Goal: Task Accomplishment & Management: Complete application form

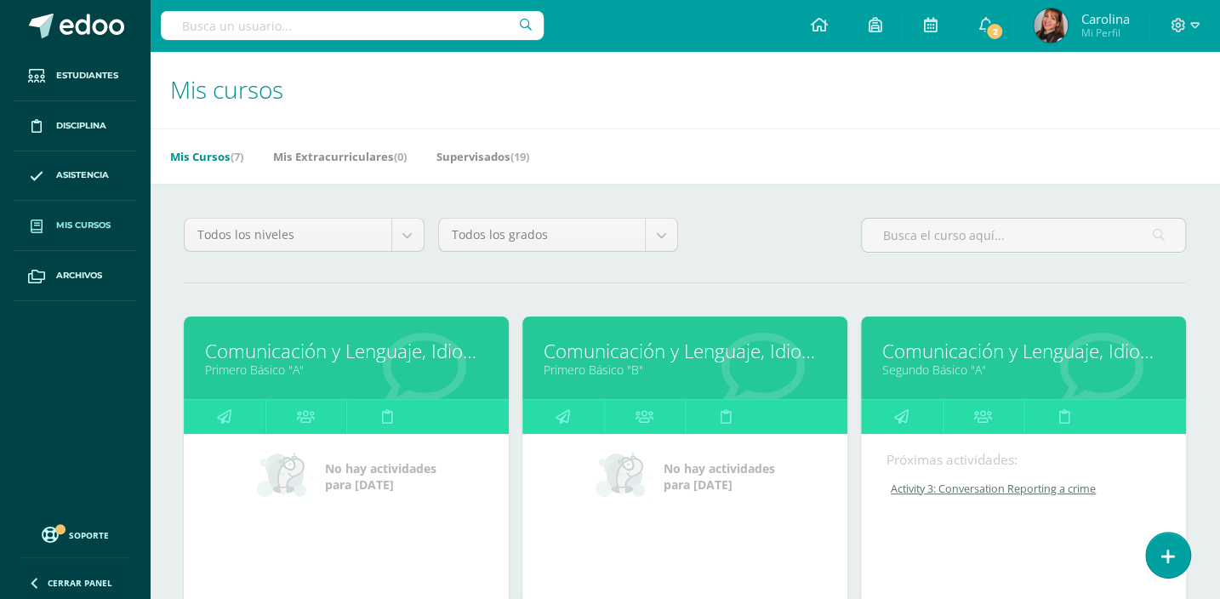
click at [911, 353] on link "Comunicación y Lenguaje, Idioma Extranjero" at bounding box center [1023, 351] width 282 height 26
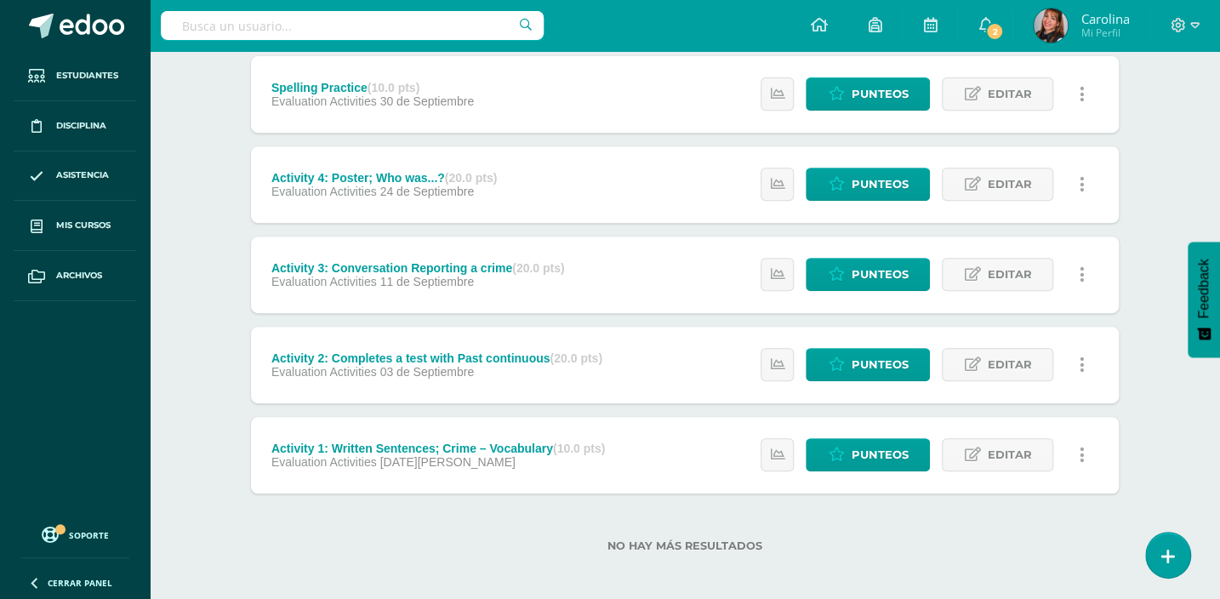
scroll to position [325, 0]
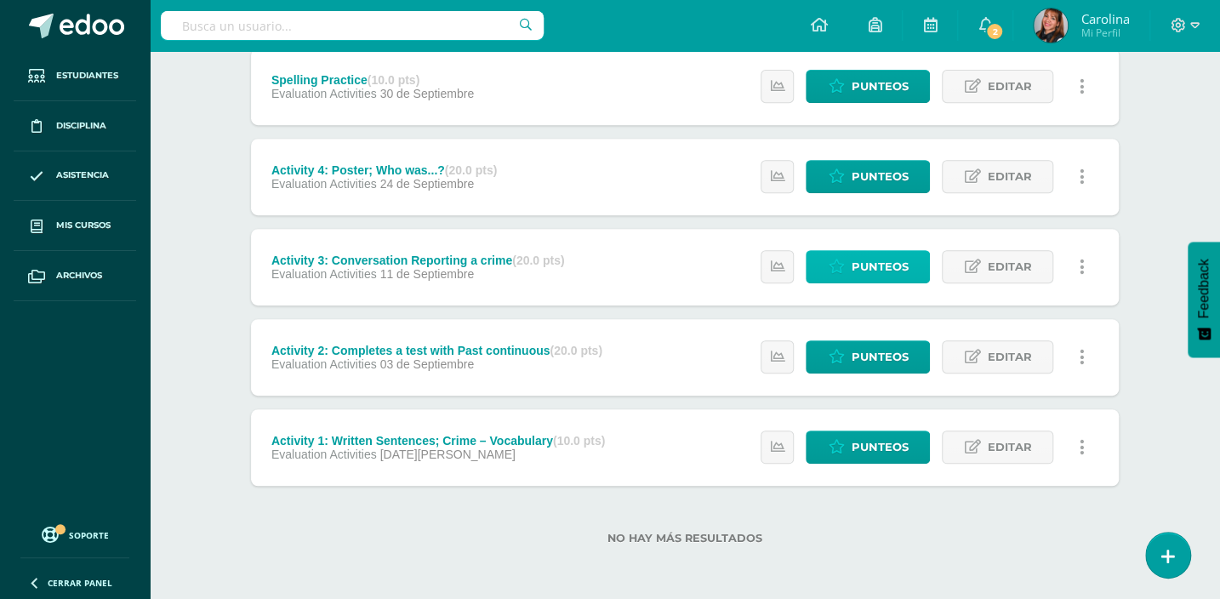
click at [829, 263] on icon at bounding box center [836, 266] width 16 height 14
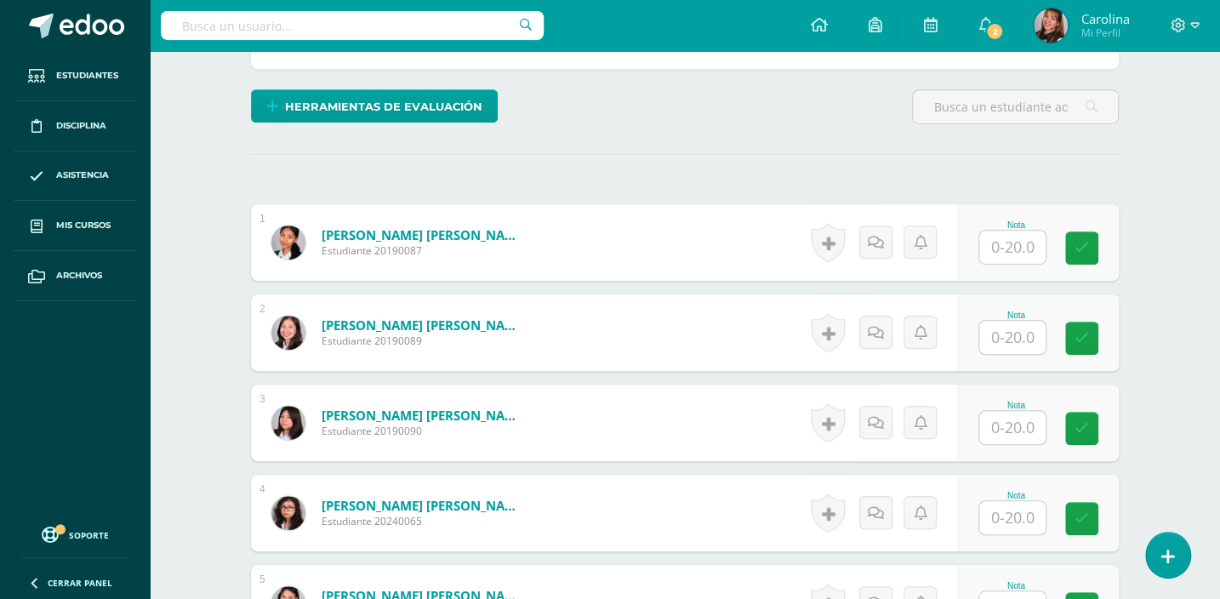
scroll to position [388, 0]
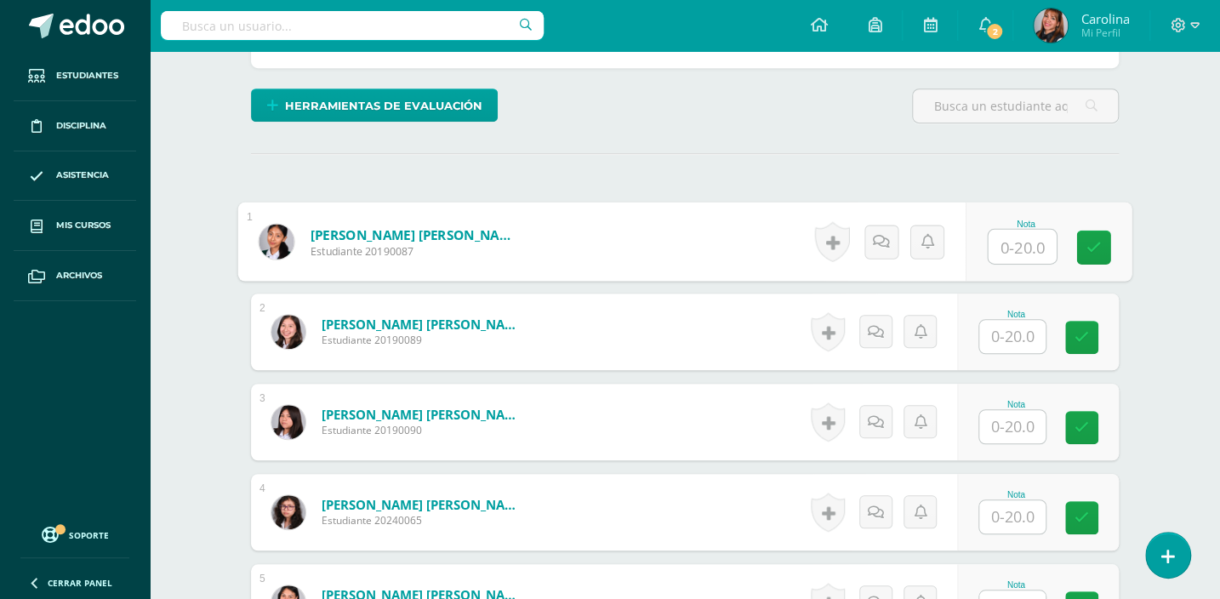
click at [1002, 238] on input "text" at bounding box center [1022, 247] width 68 height 34
type input "20"
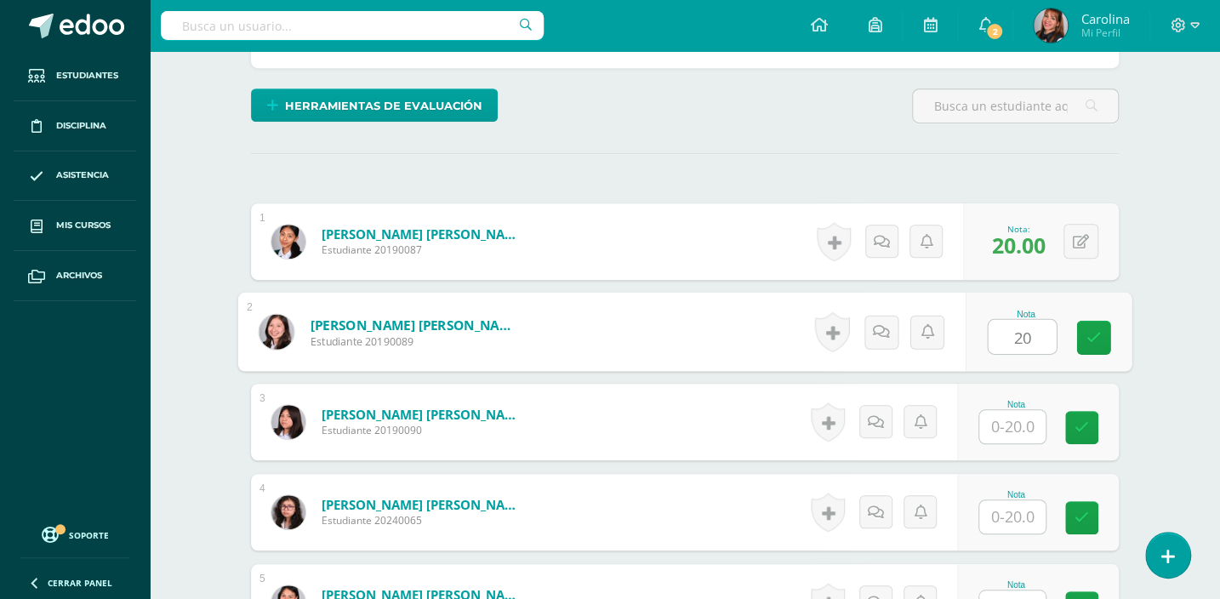
type input "20"
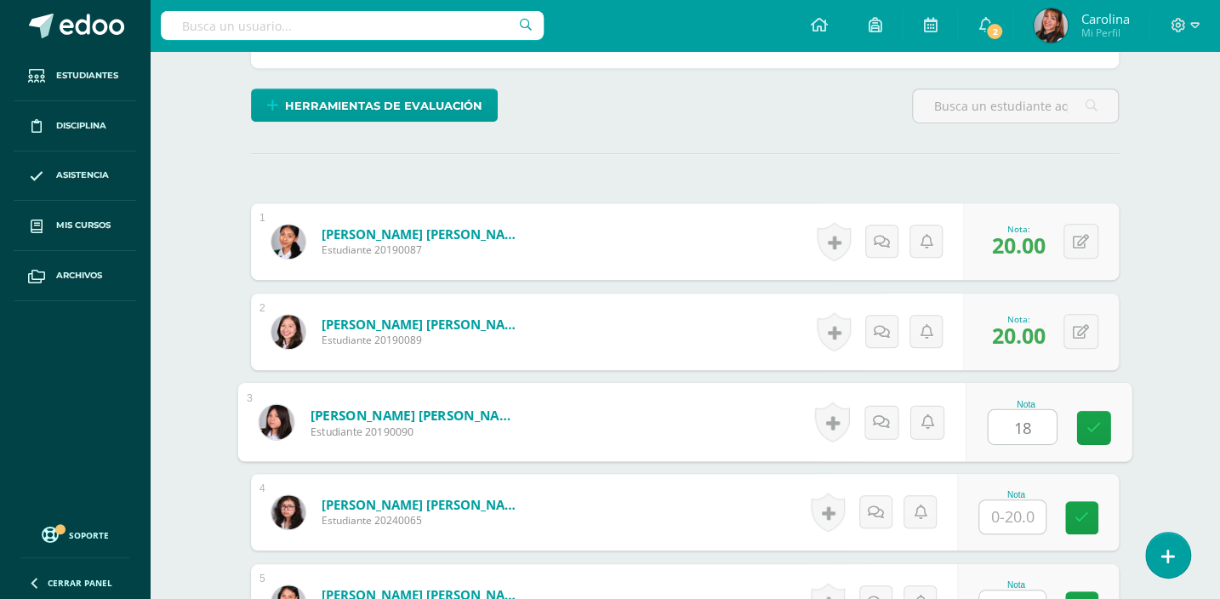
type input "18"
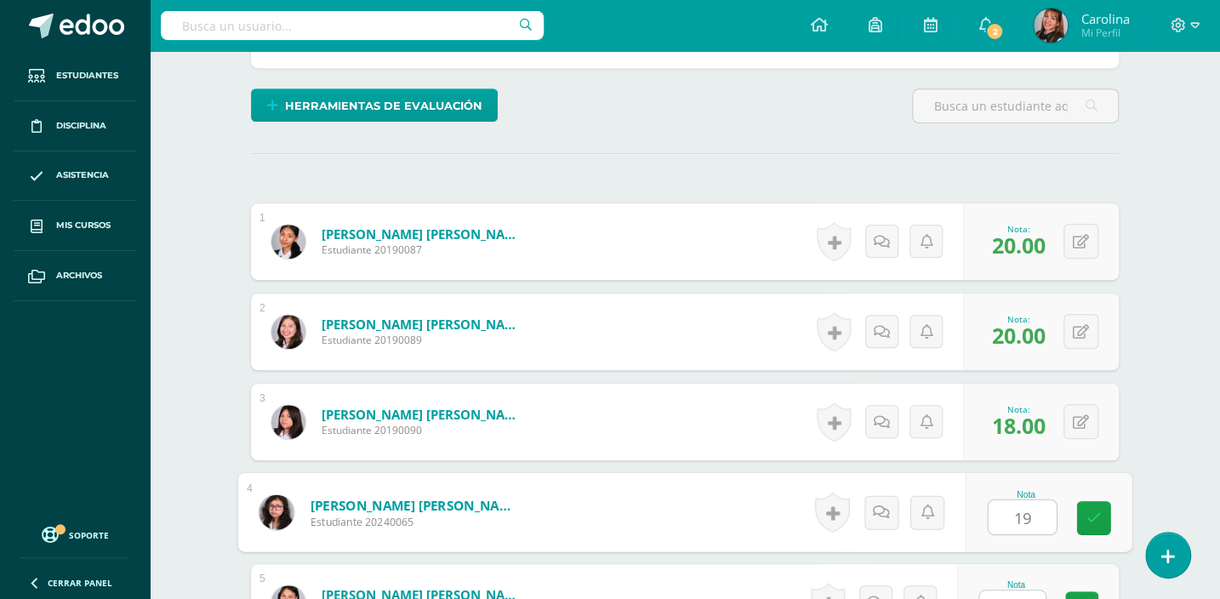
type input "19"
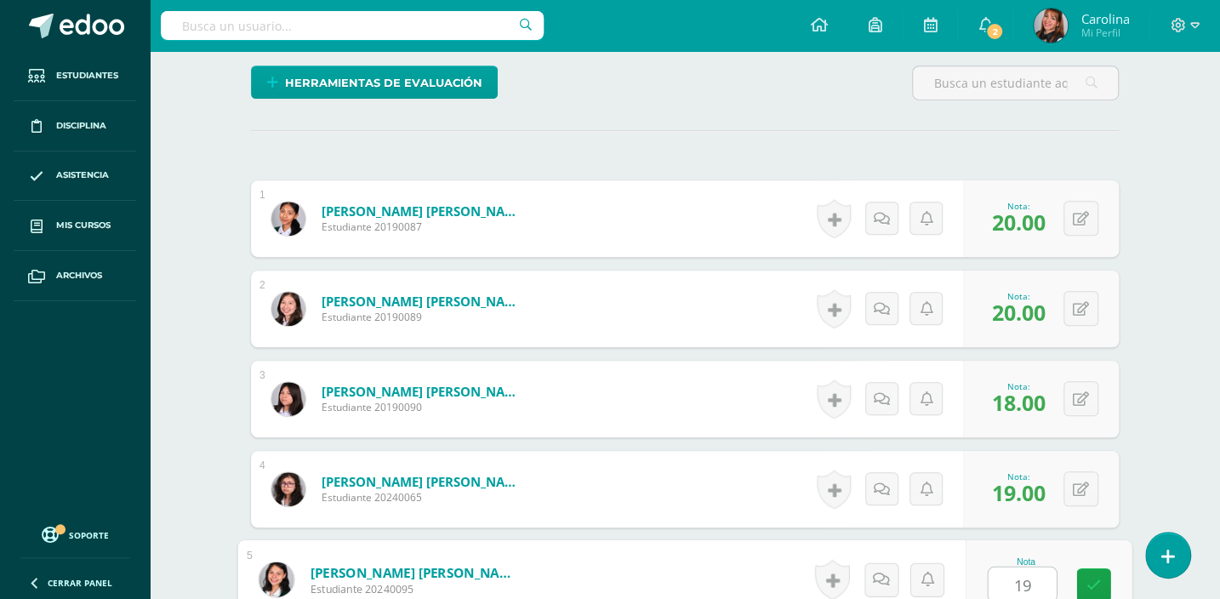
type input "19"
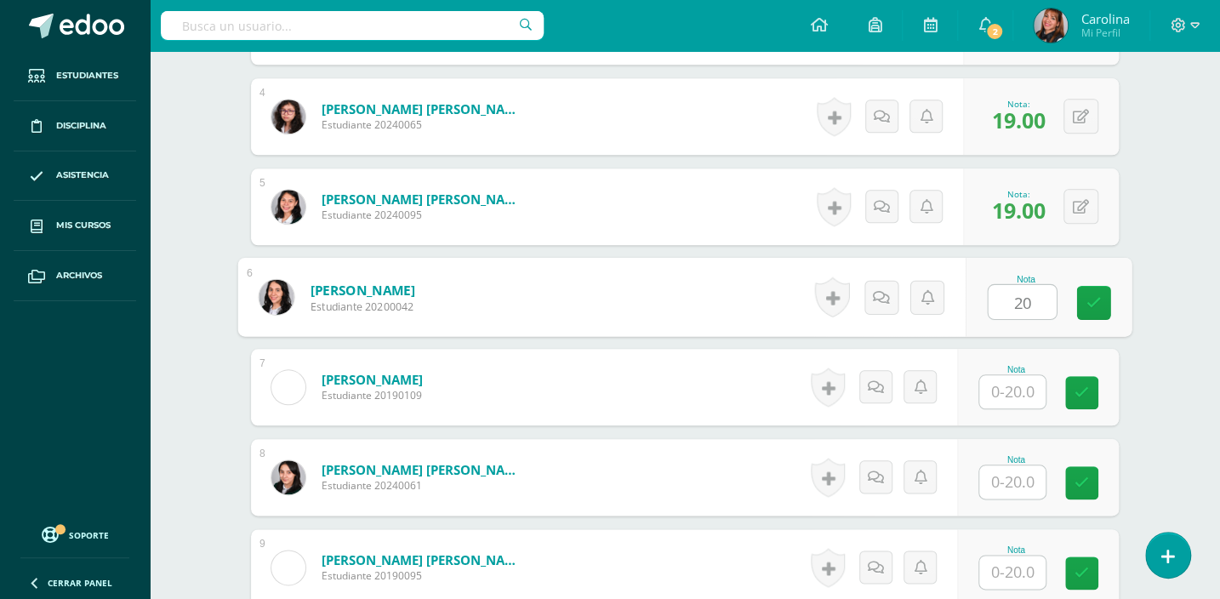
type input "20"
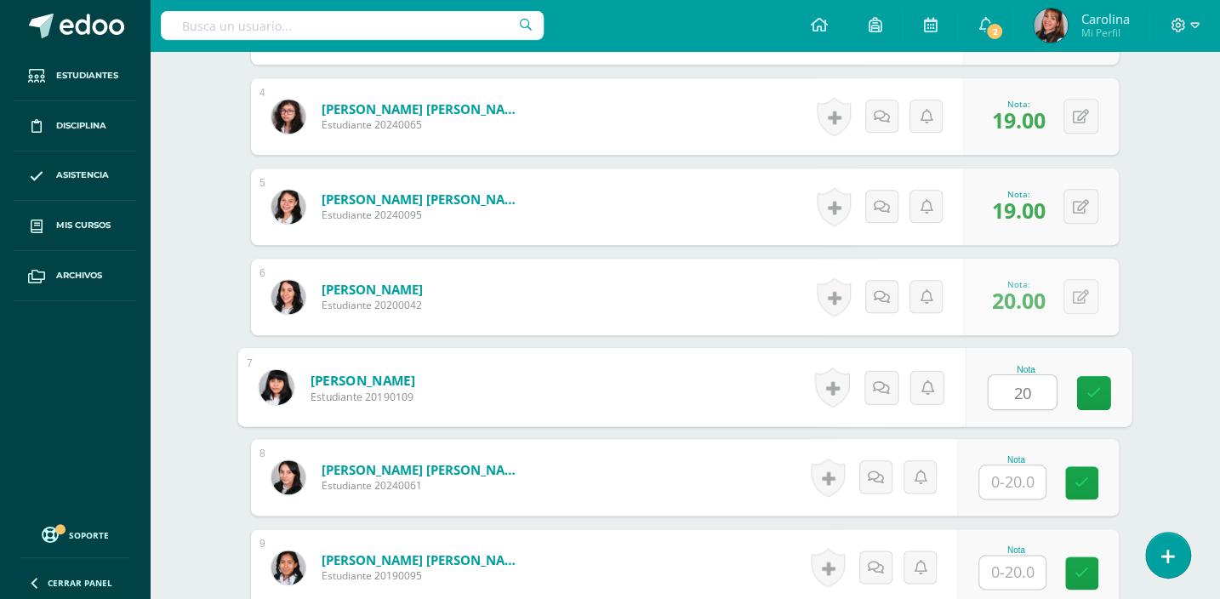
type input "20"
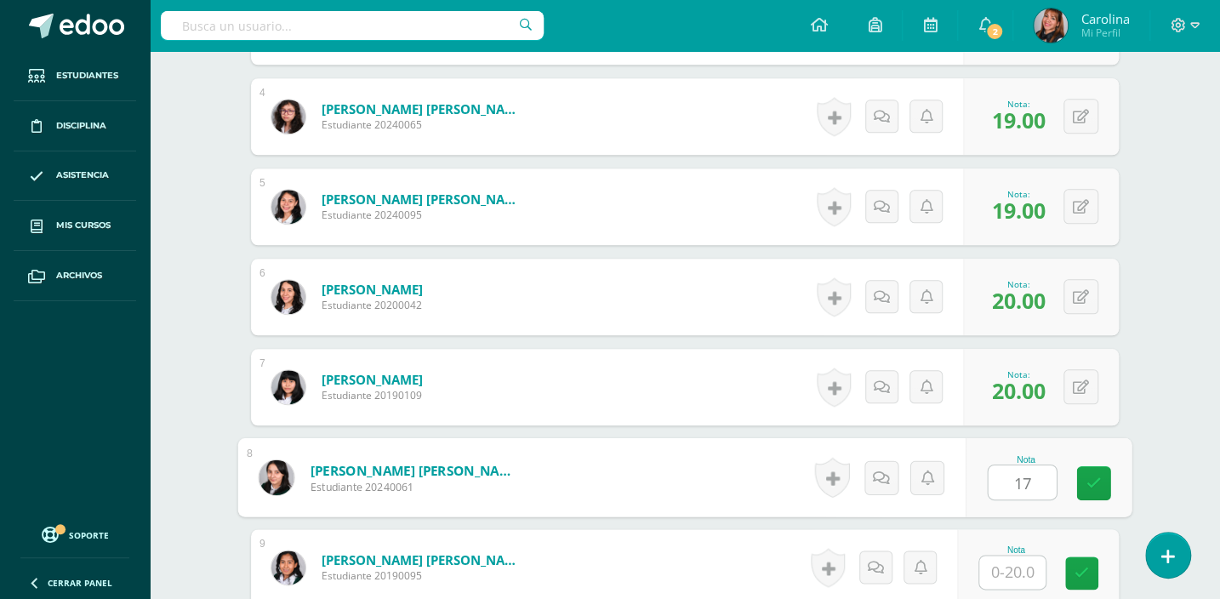
type input "17"
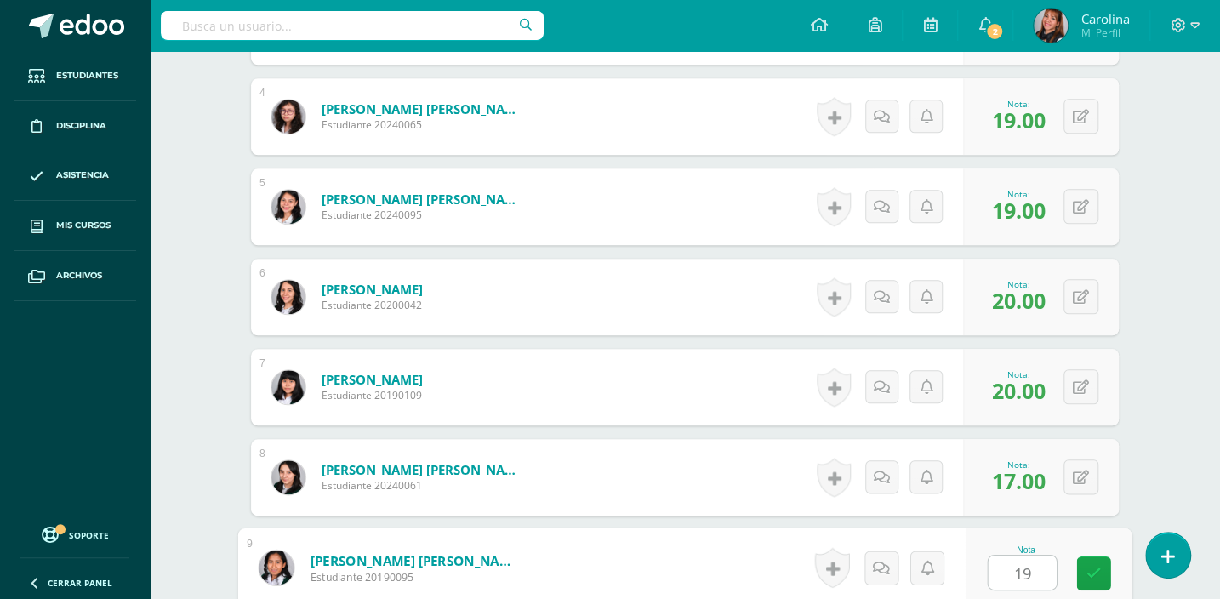
type input "19"
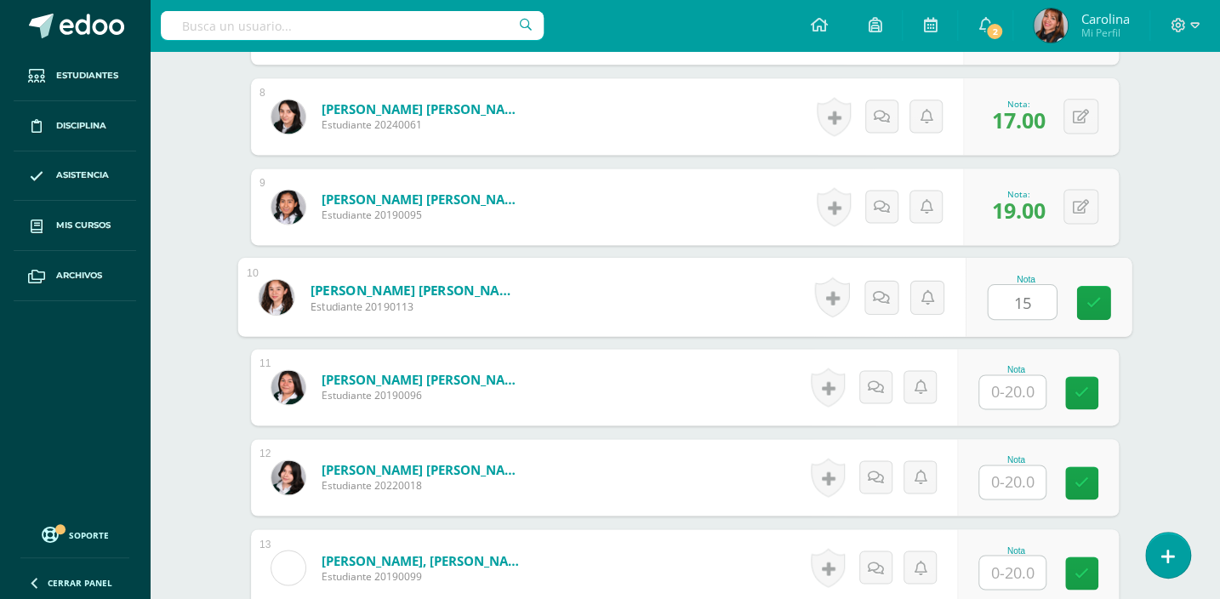
type input "15"
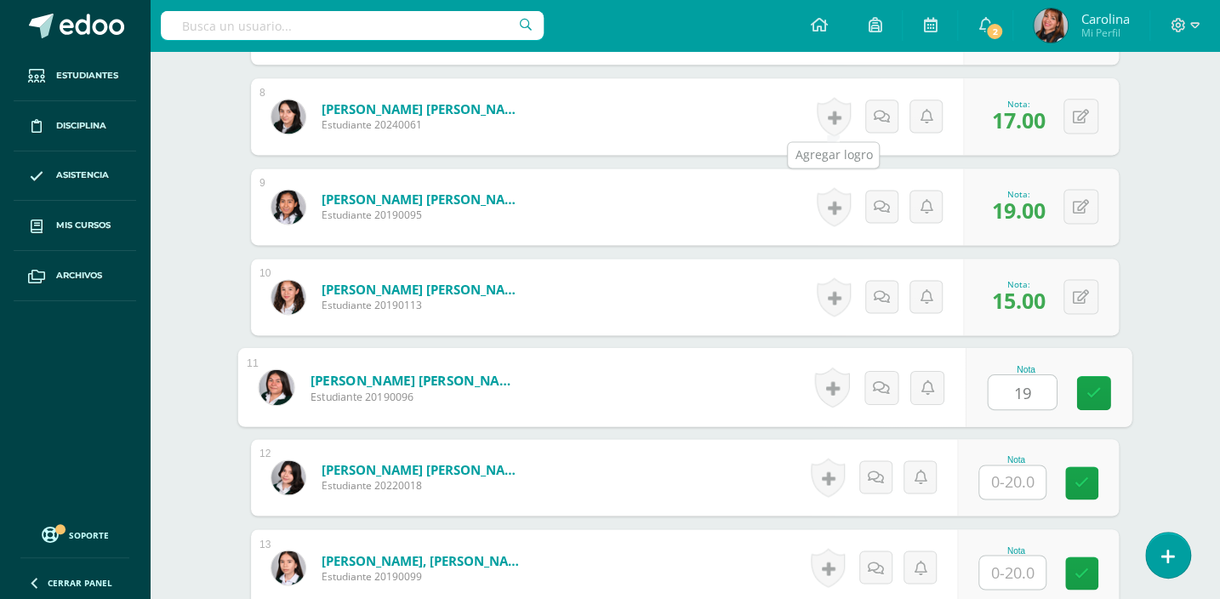
type input "19"
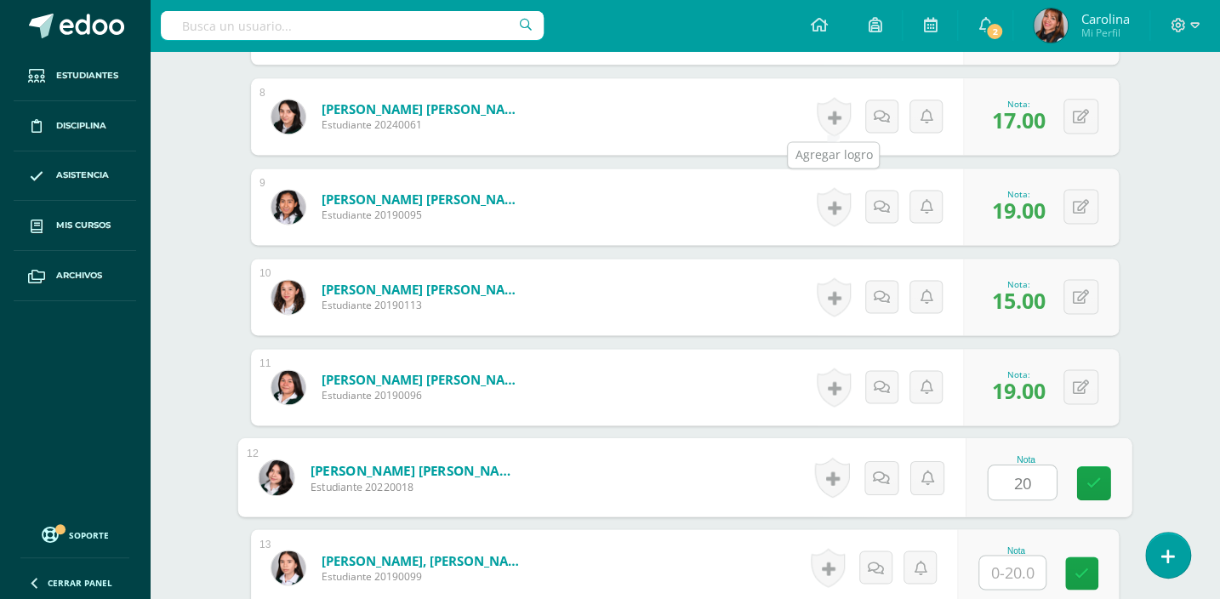
type input "20"
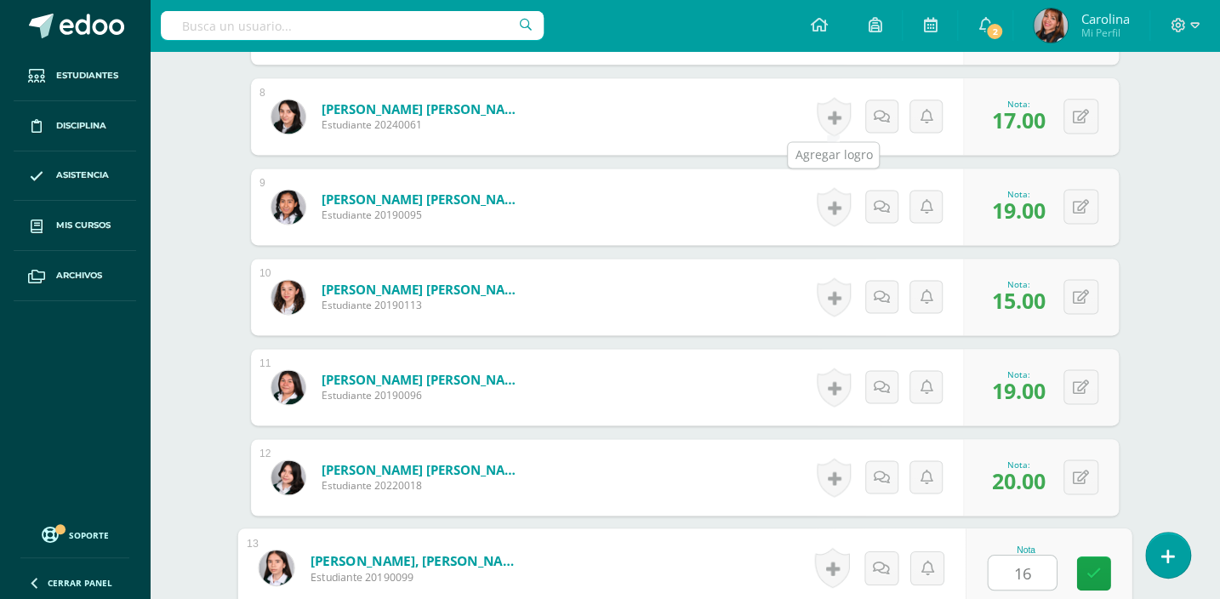
type input "16"
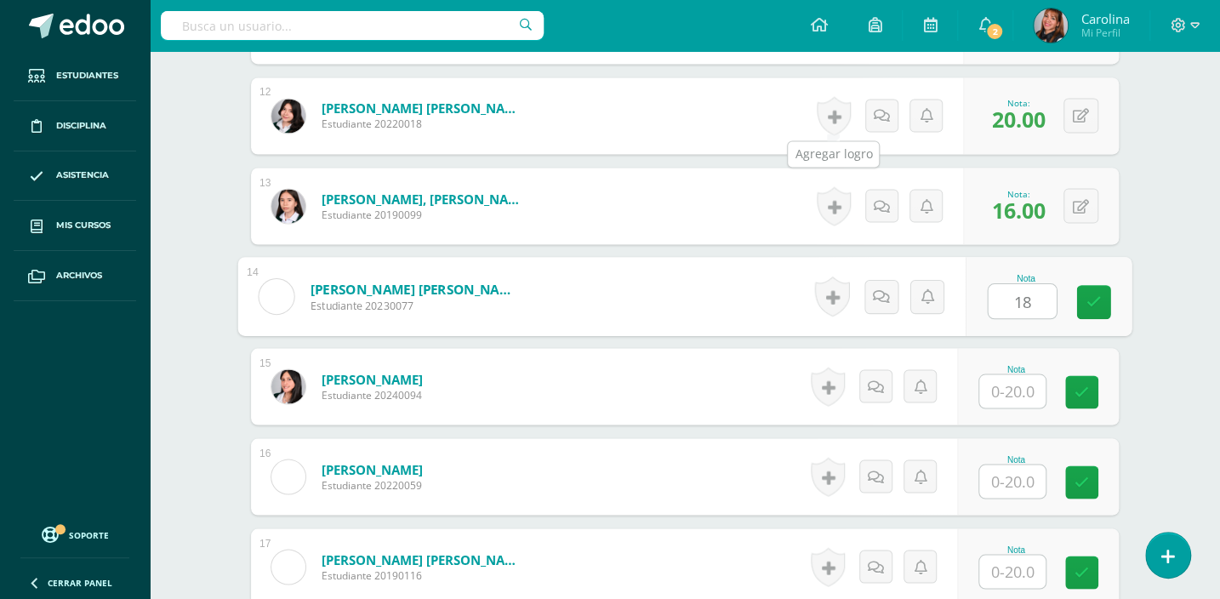
type input "18"
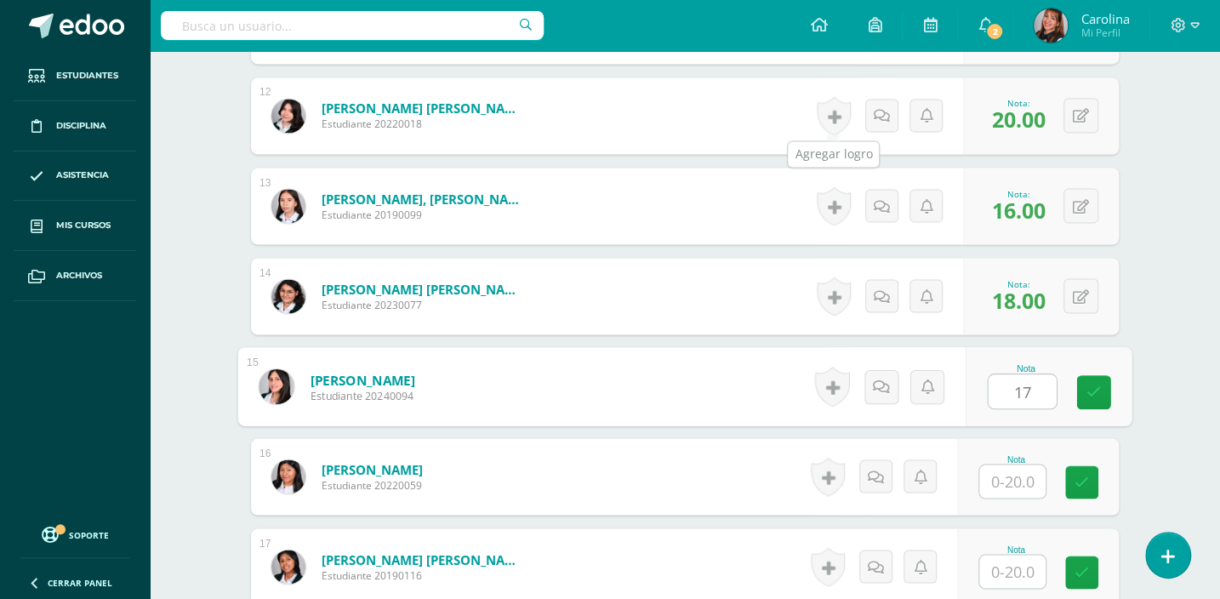
type input "17"
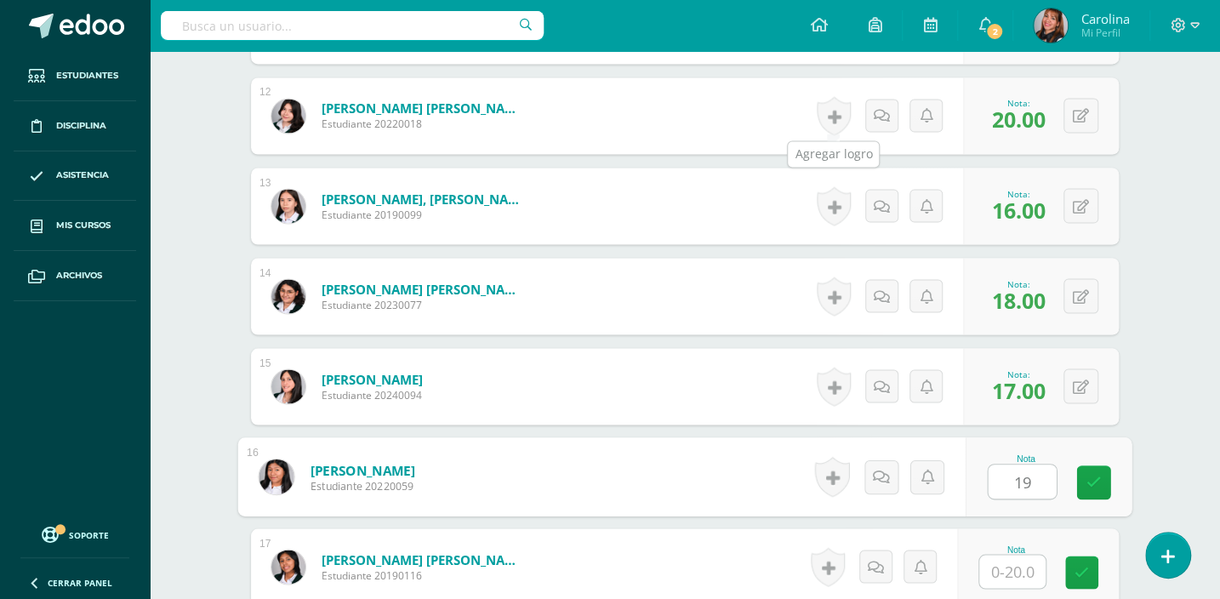
type input "19"
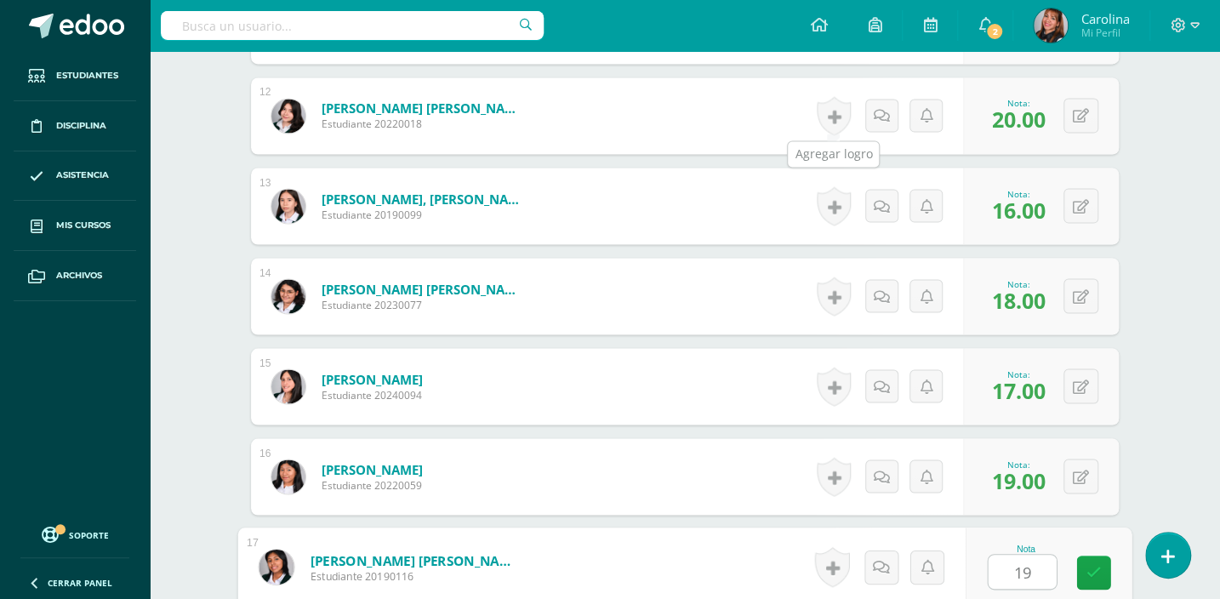
type input "19"
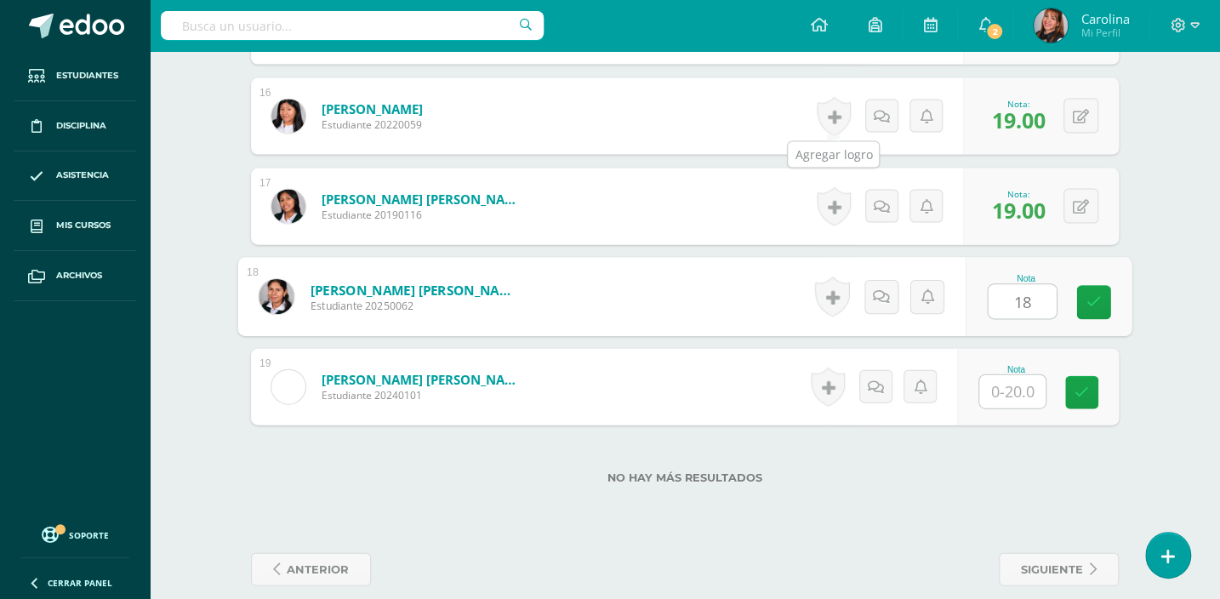
type input "18"
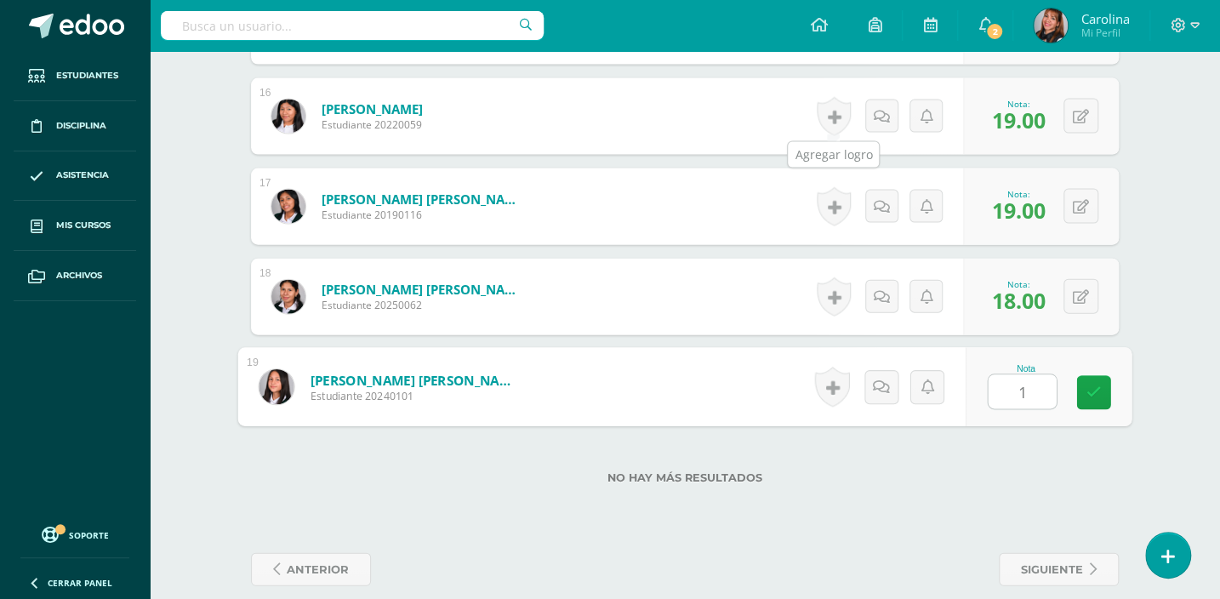
type input "16"
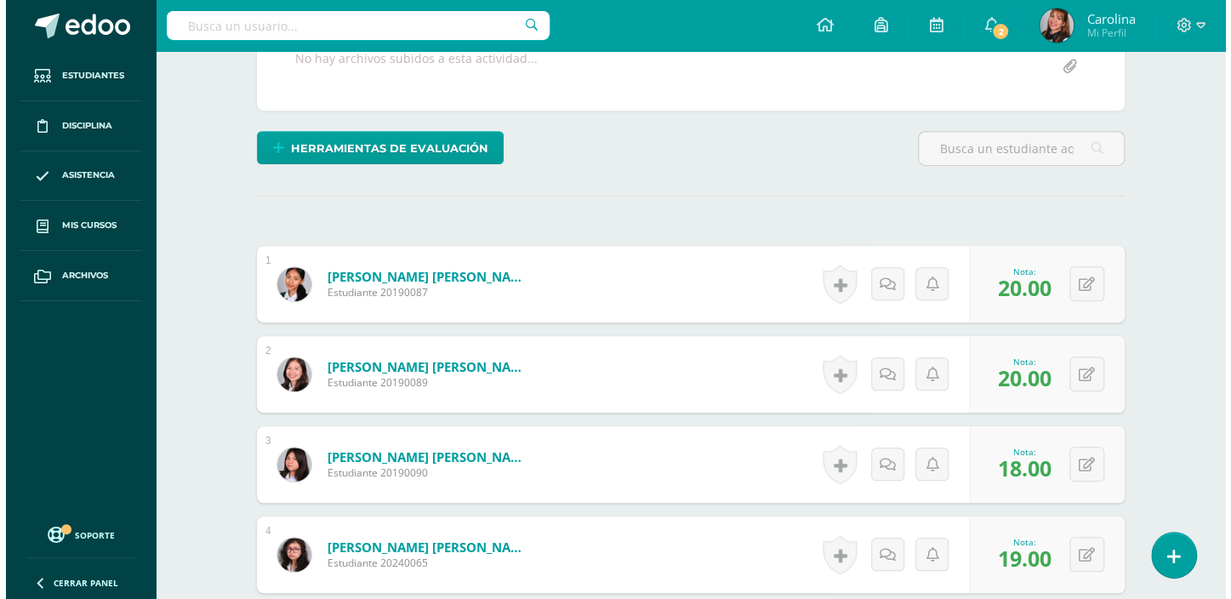
scroll to position [319, 0]
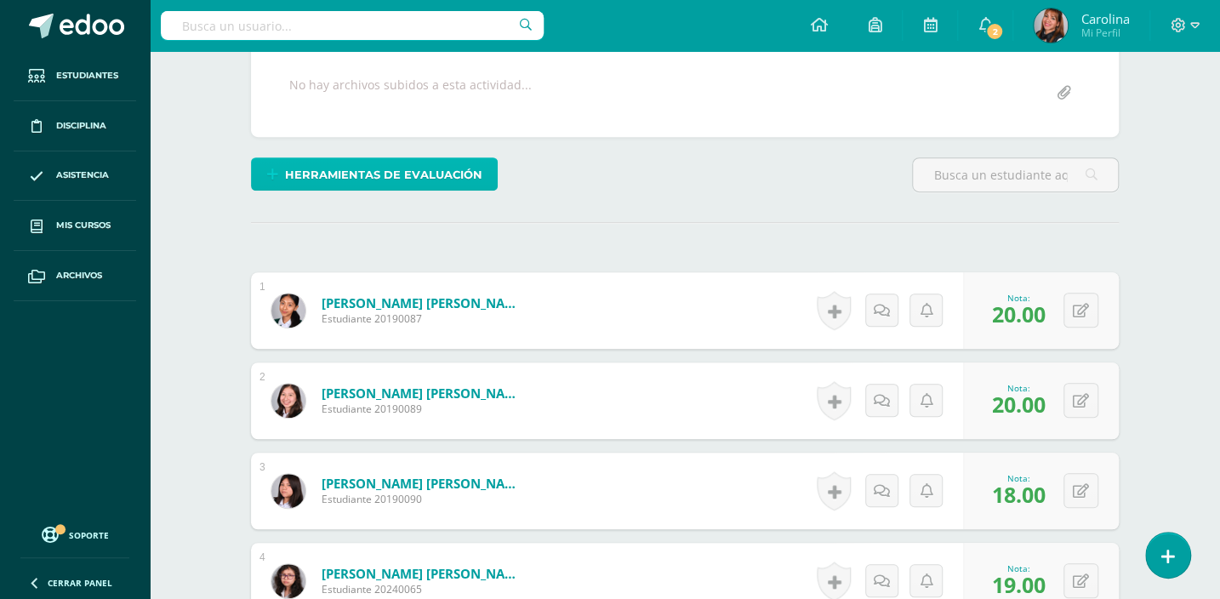
click at [370, 168] on span "Herramientas de evaluación" at bounding box center [383, 174] width 197 height 31
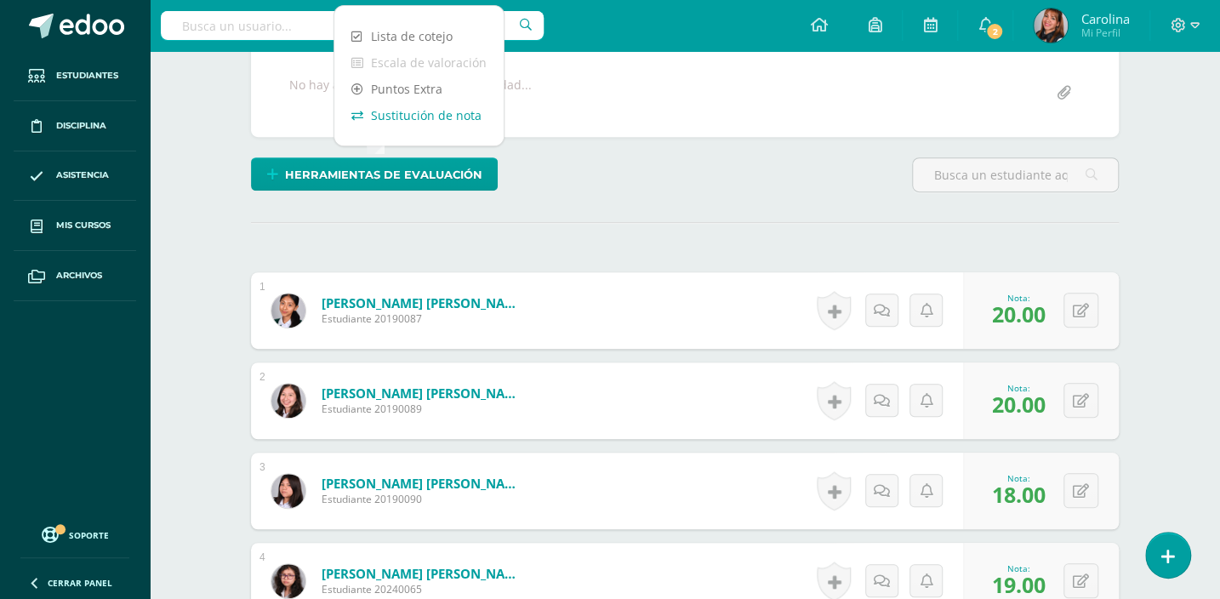
click at [401, 122] on link "Sustitución de nota" at bounding box center [418, 115] width 169 height 26
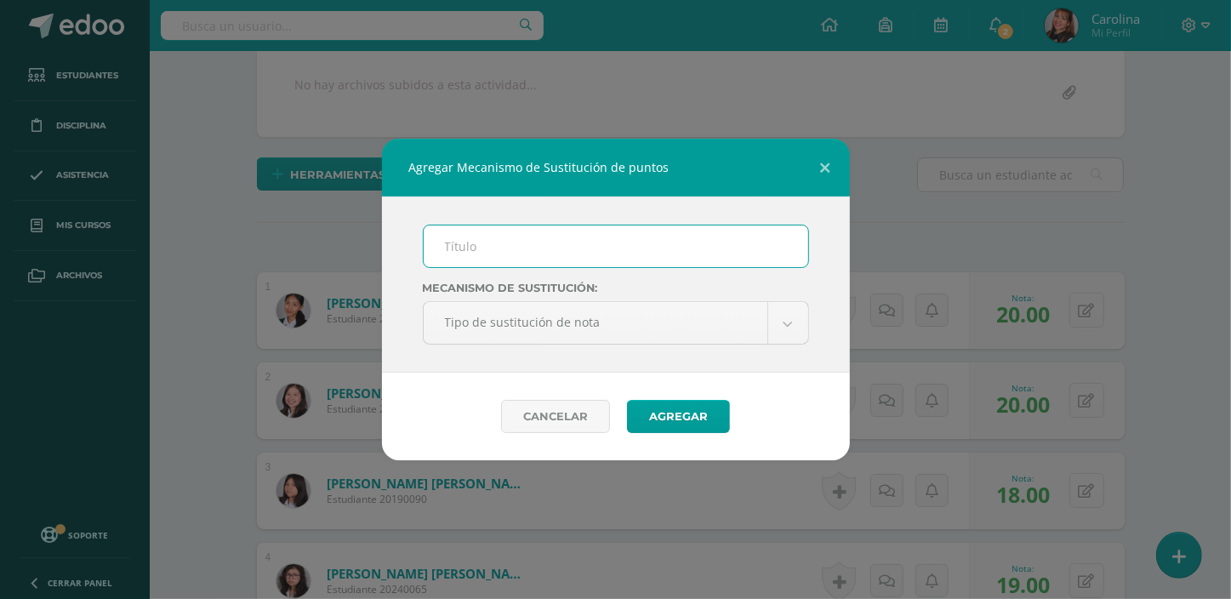
click at [442, 232] on input "text" at bounding box center [616, 246] width 384 height 42
type input "Improvement"
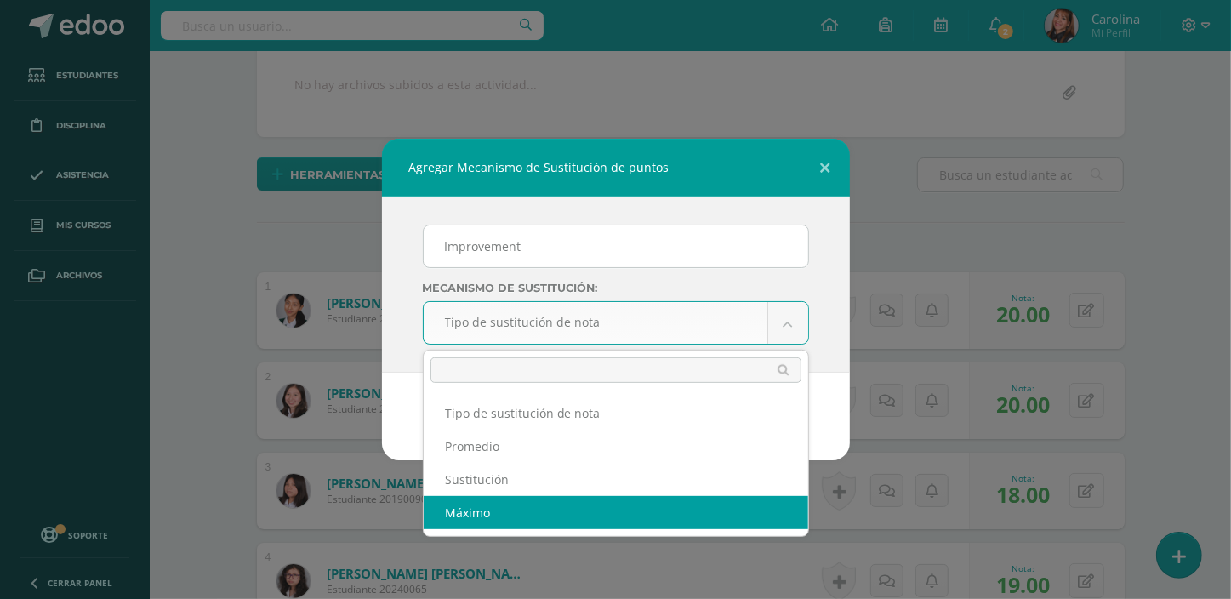
select select "maximum"
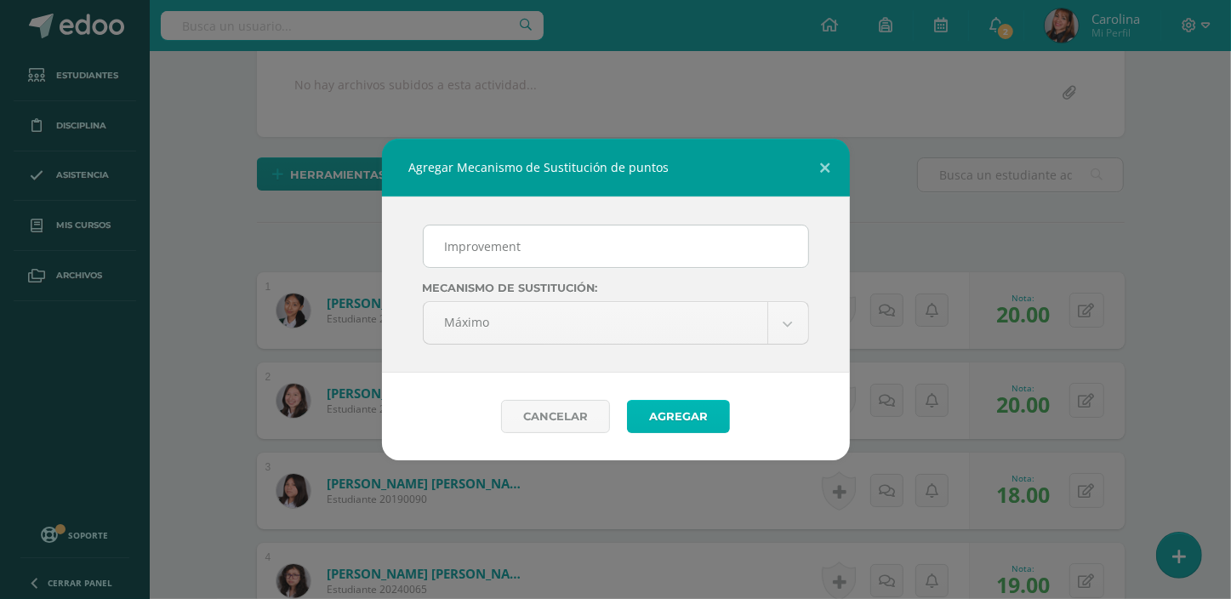
click at [685, 412] on button "Agregar" at bounding box center [678, 416] width 103 height 33
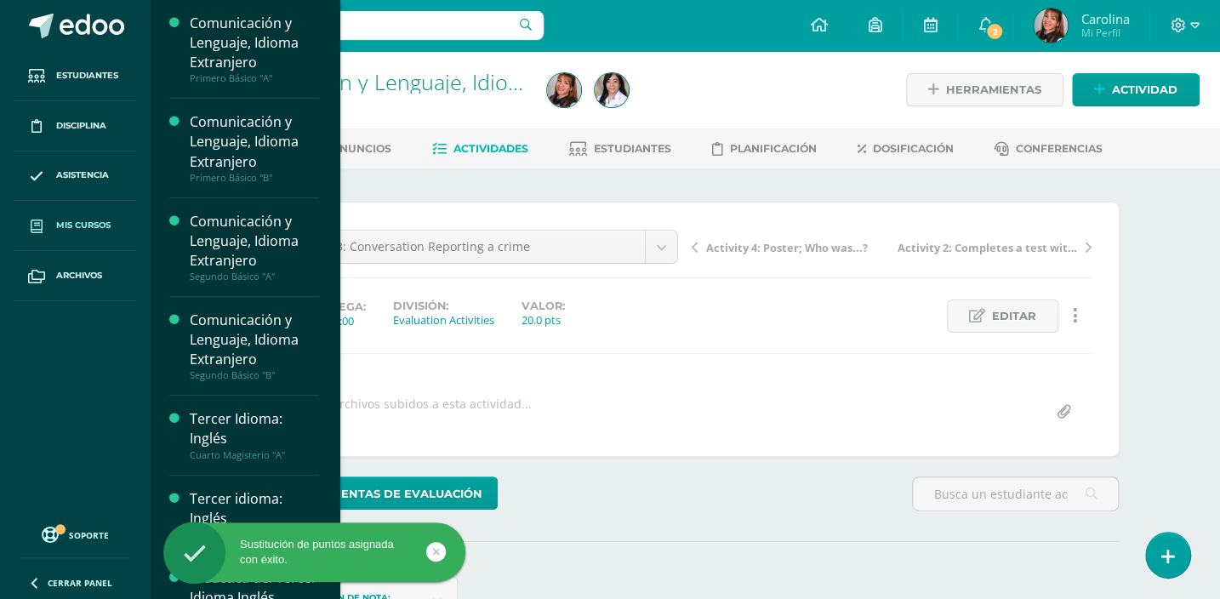
click at [105, 225] on span "Mis cursos" at bounding box center [83, 226] width 54 height 14
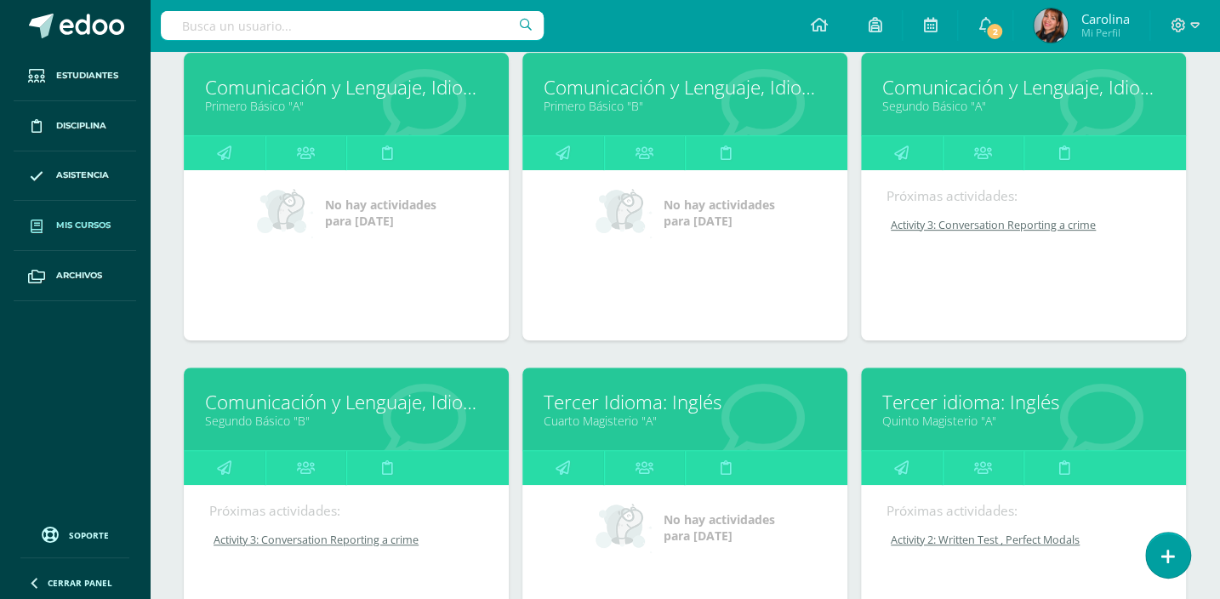
scroll to position [309, 0]
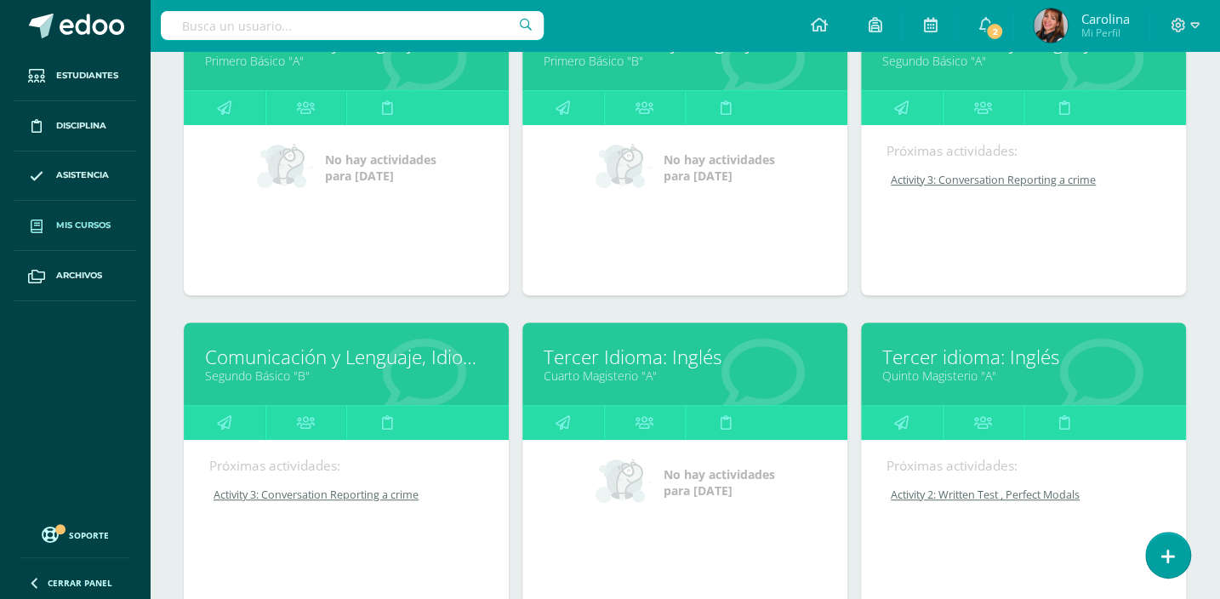
click at [333, 353] on link "Comunicación y Lenguaje, Idioma Extranjero" at bounding box center [346, 357] width 282 height 26
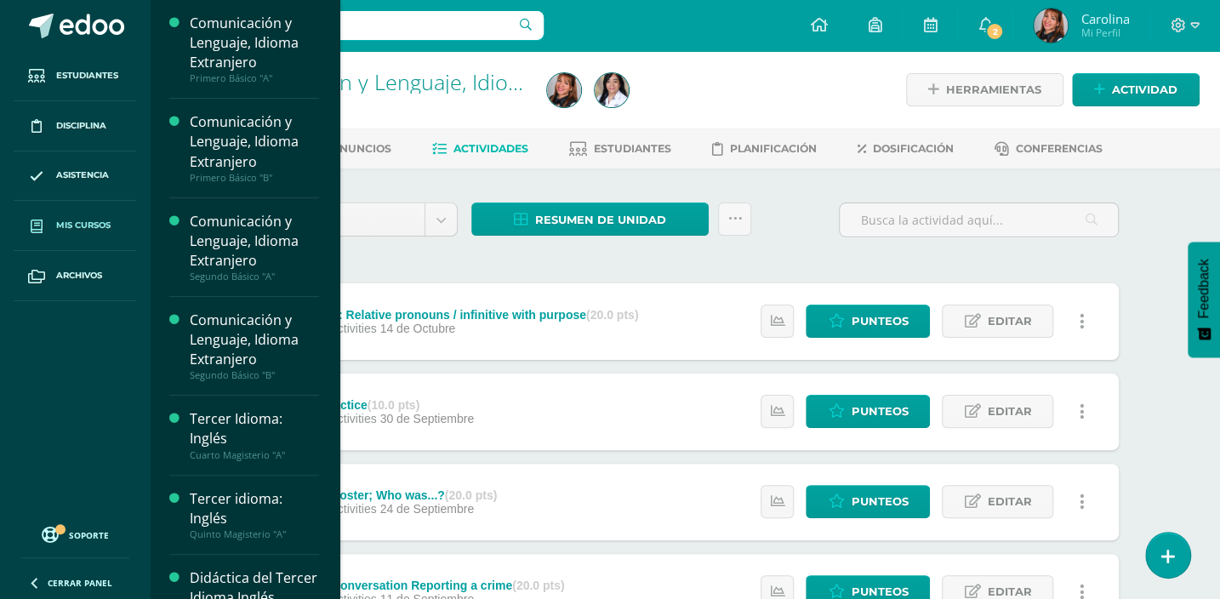
click at [88, 219] on span "Mis cursos" at bounding box center [83, 226] width 54 height 14
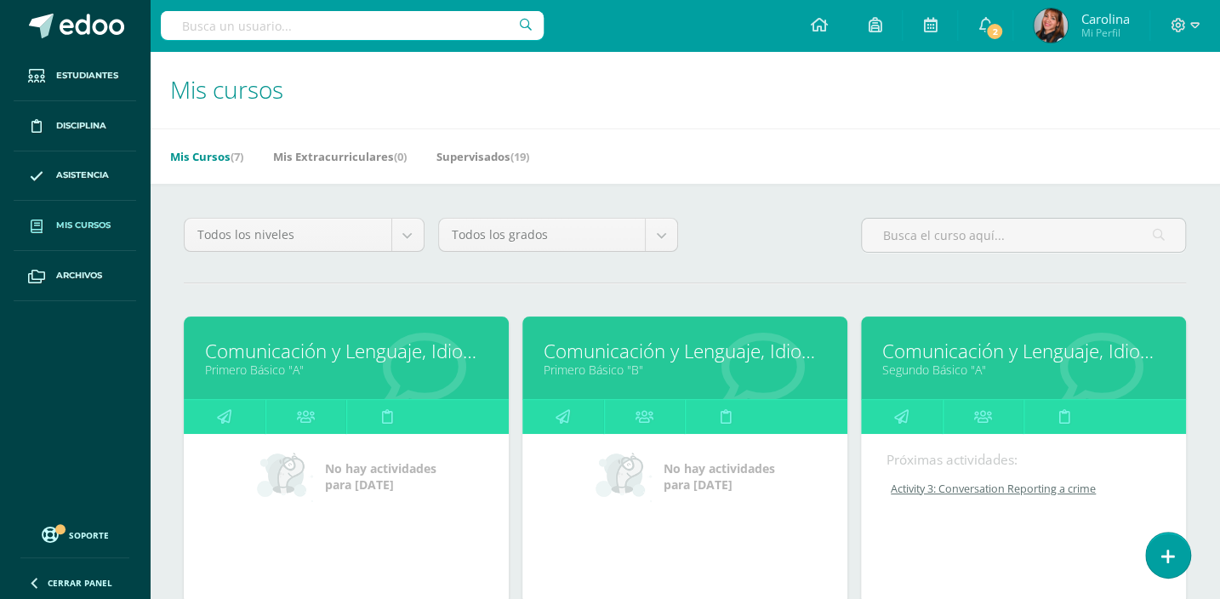
scroll to position [54, 0]
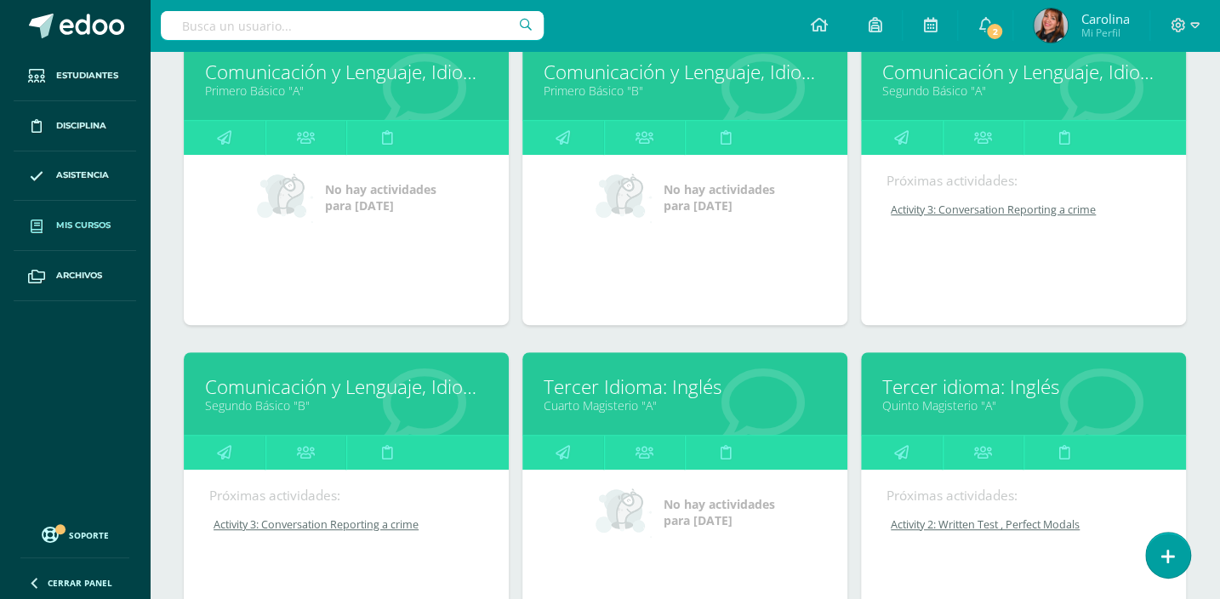
scroll to position [309, 0]
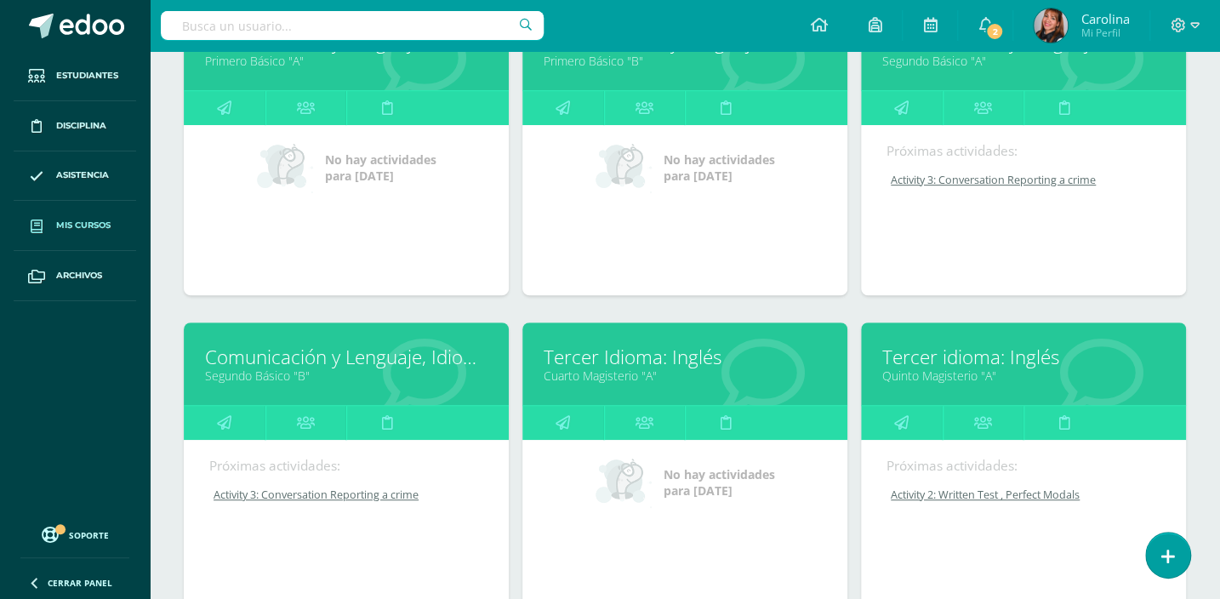
click at [327, 361] on link "Comunicación y Lenguaje, Idioma Extranjero" at bounding box center [346, 357] width 282 height 26
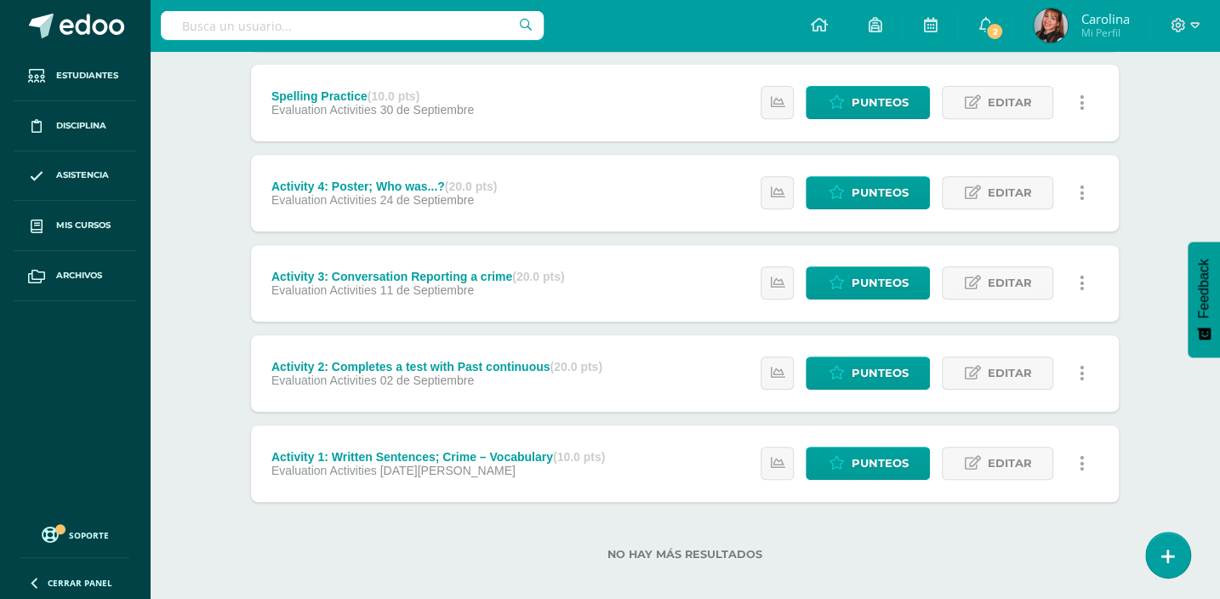
scroll to position [325, 0]
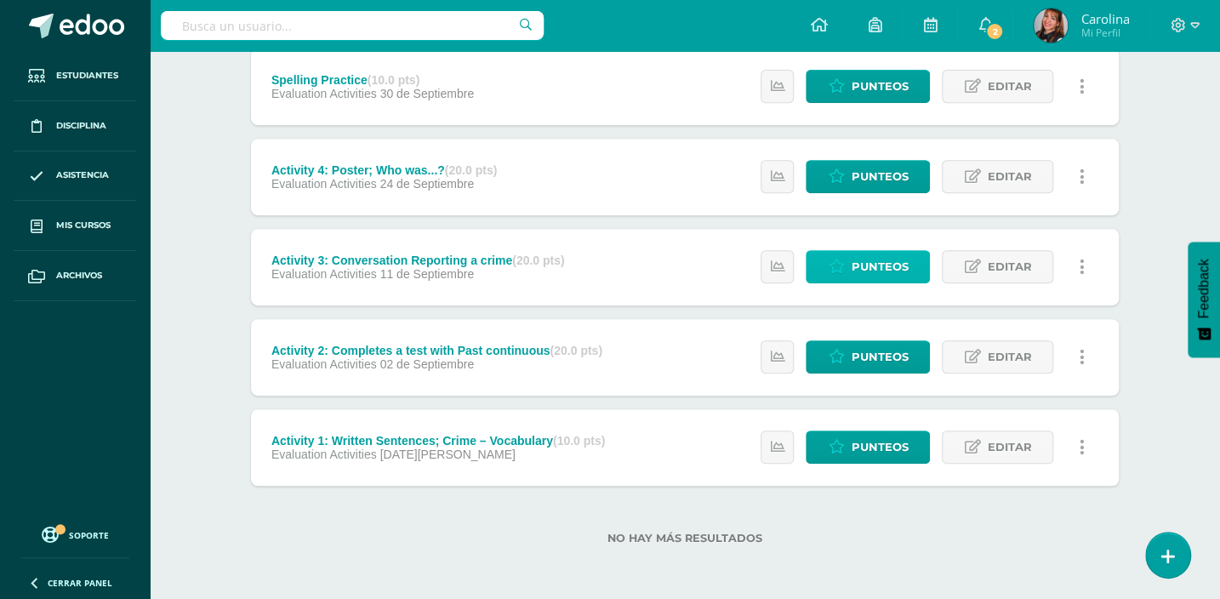
click at [853, 262] on span "Punteos" at bounding box center [878, 266] width 57 height 31
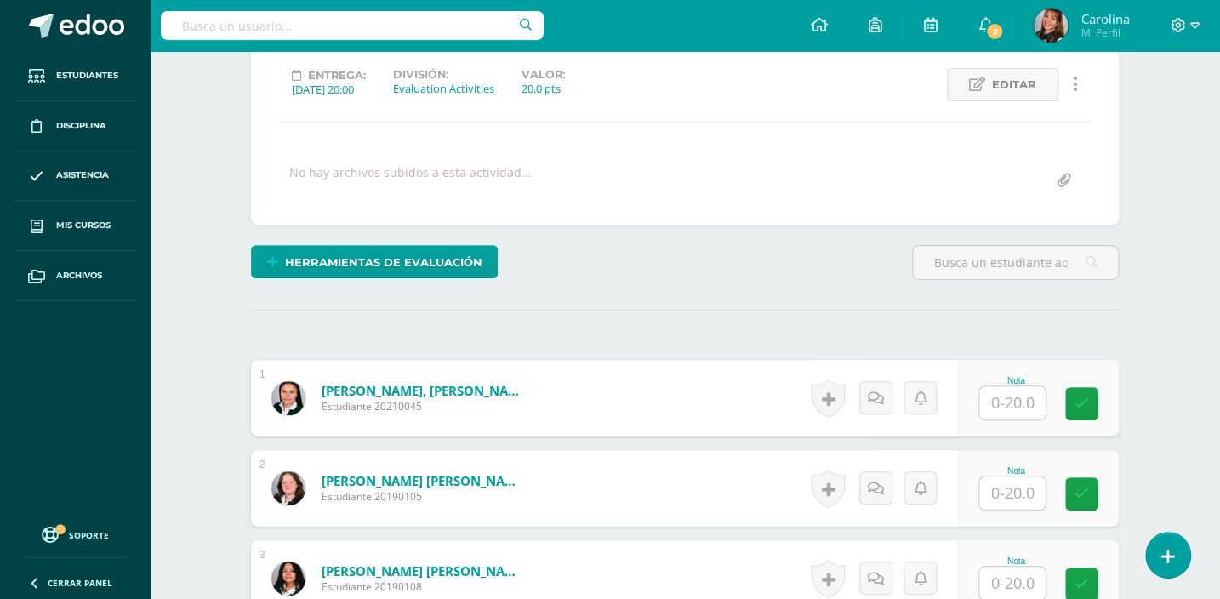
scroll to position [232, 0]
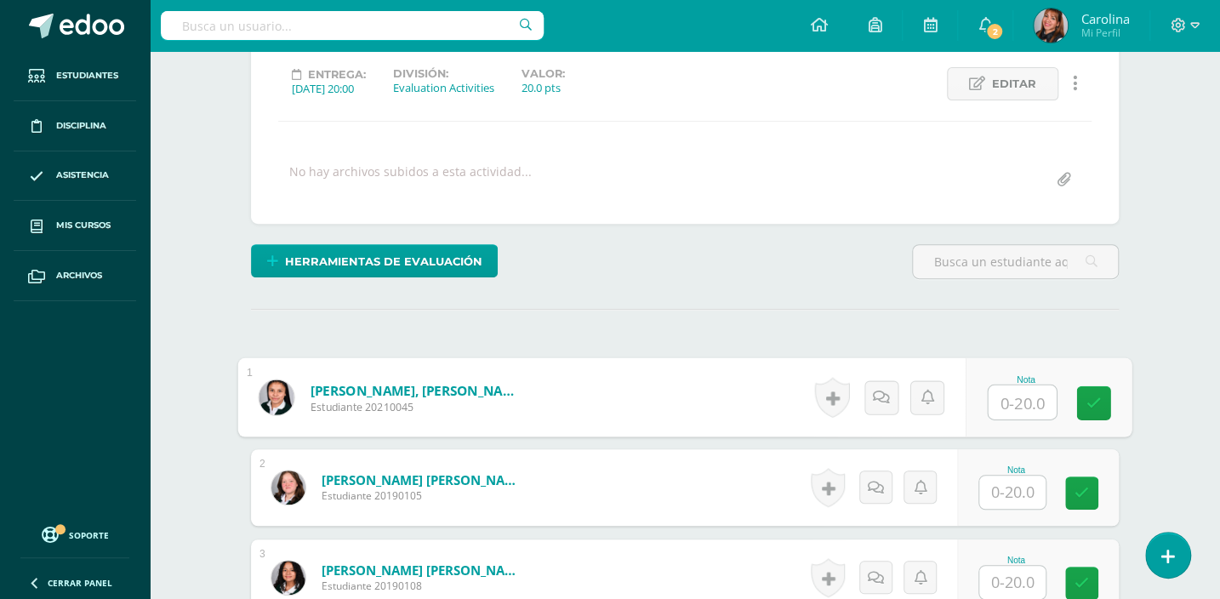
click at [1013, 399] on input "text" at bounding box center [1022, 402] width 68 height 34
type input "17"
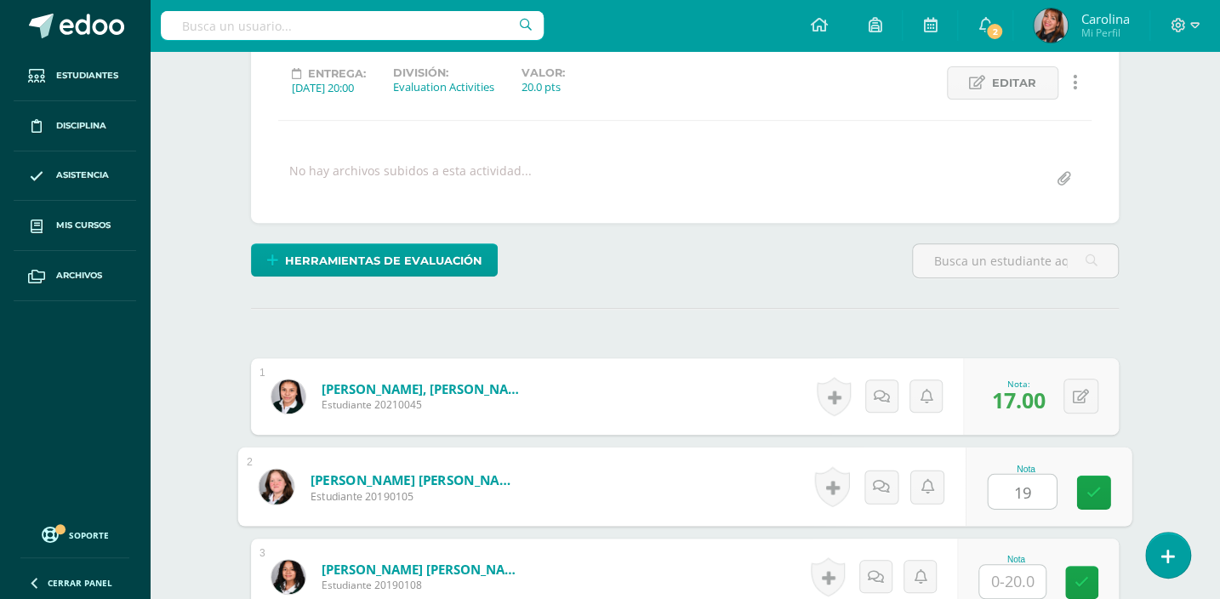
type input "19"
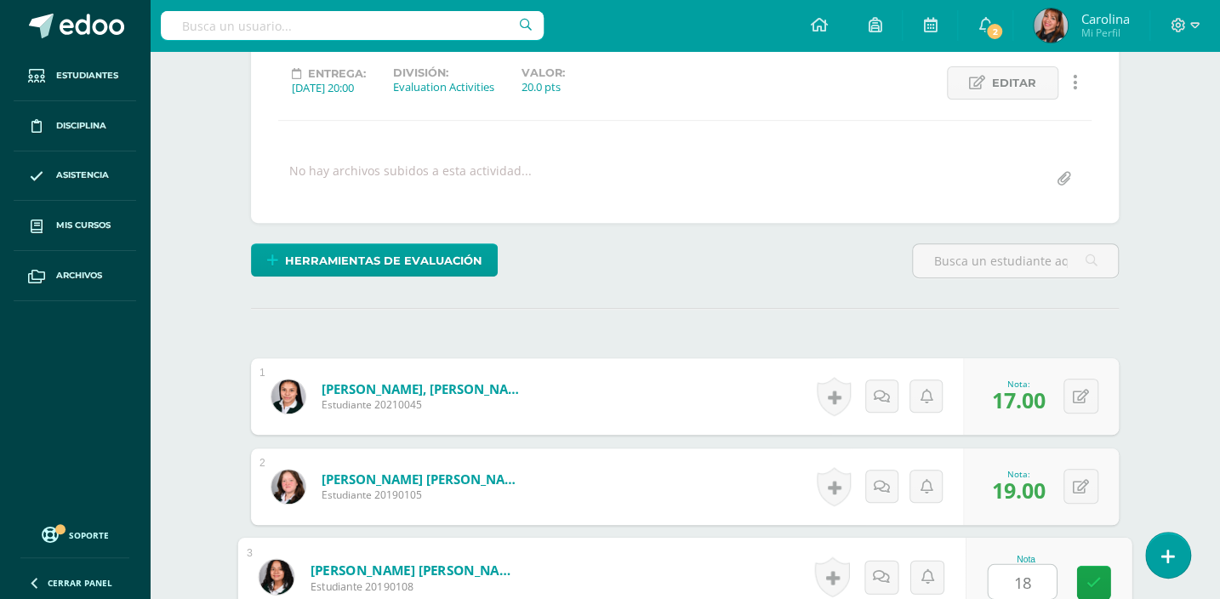
type input "18"
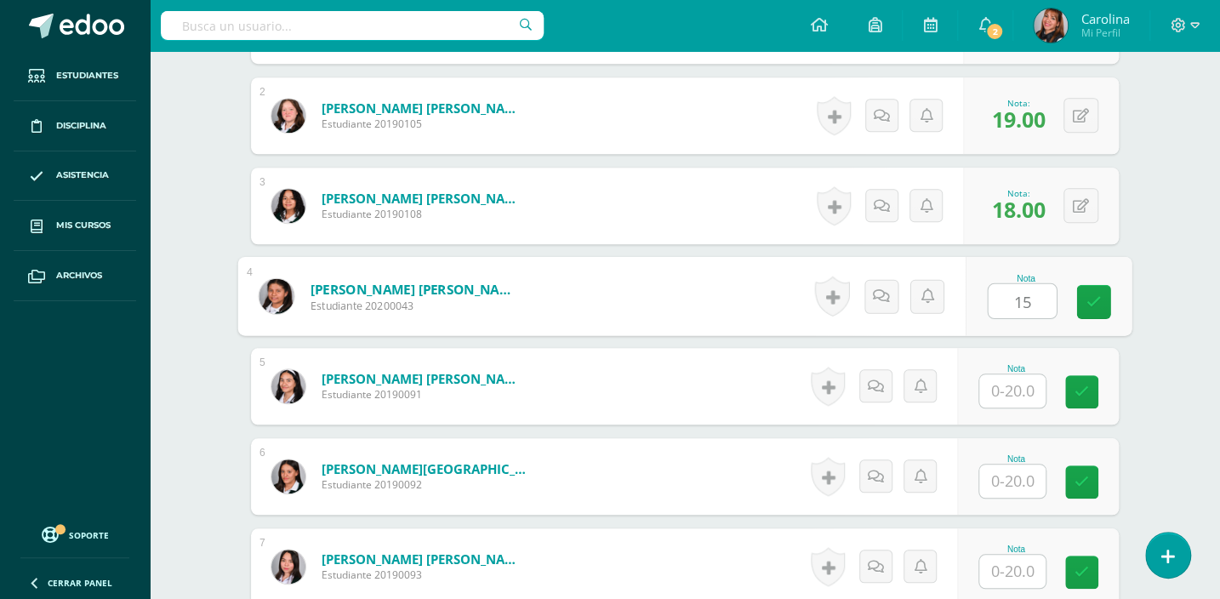
type input "15"
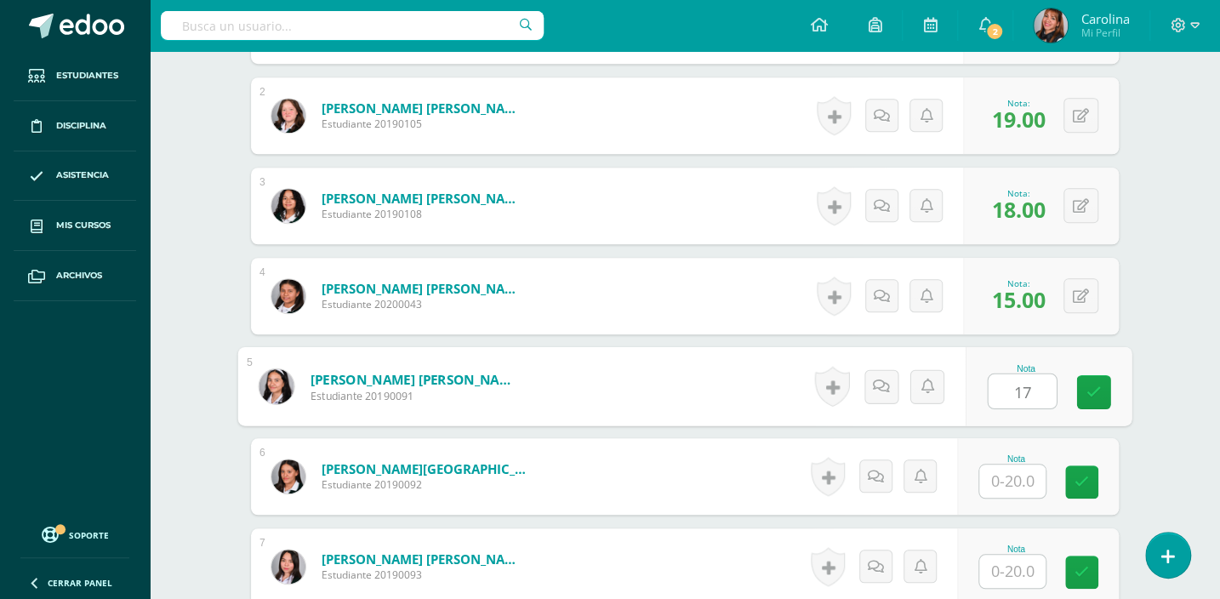
type input "17"
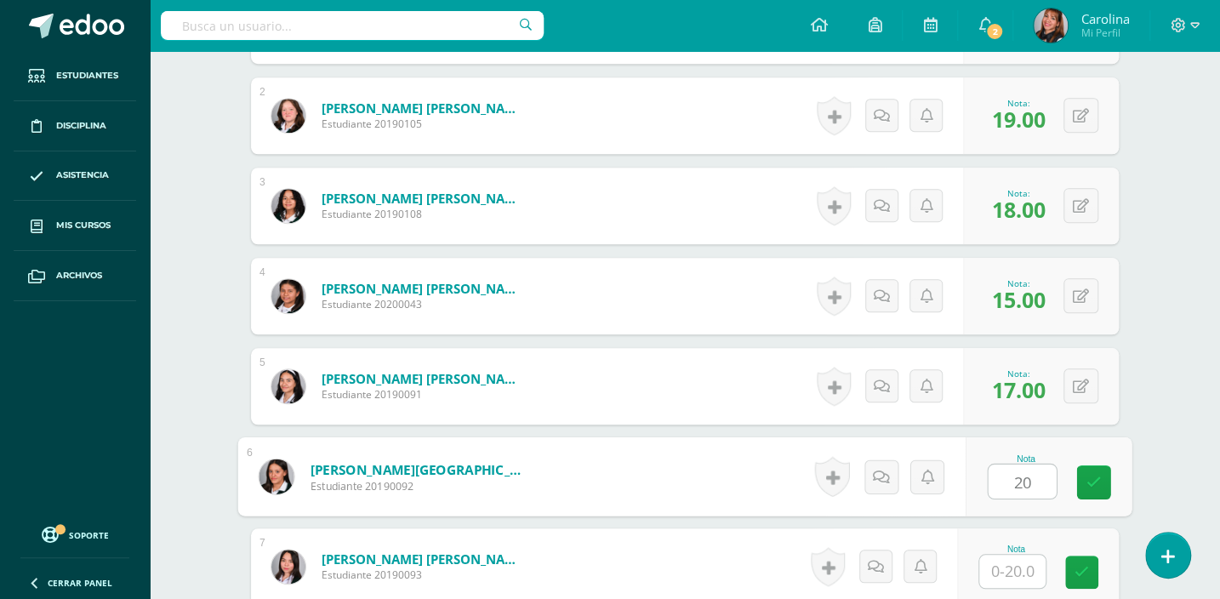
type input "20"
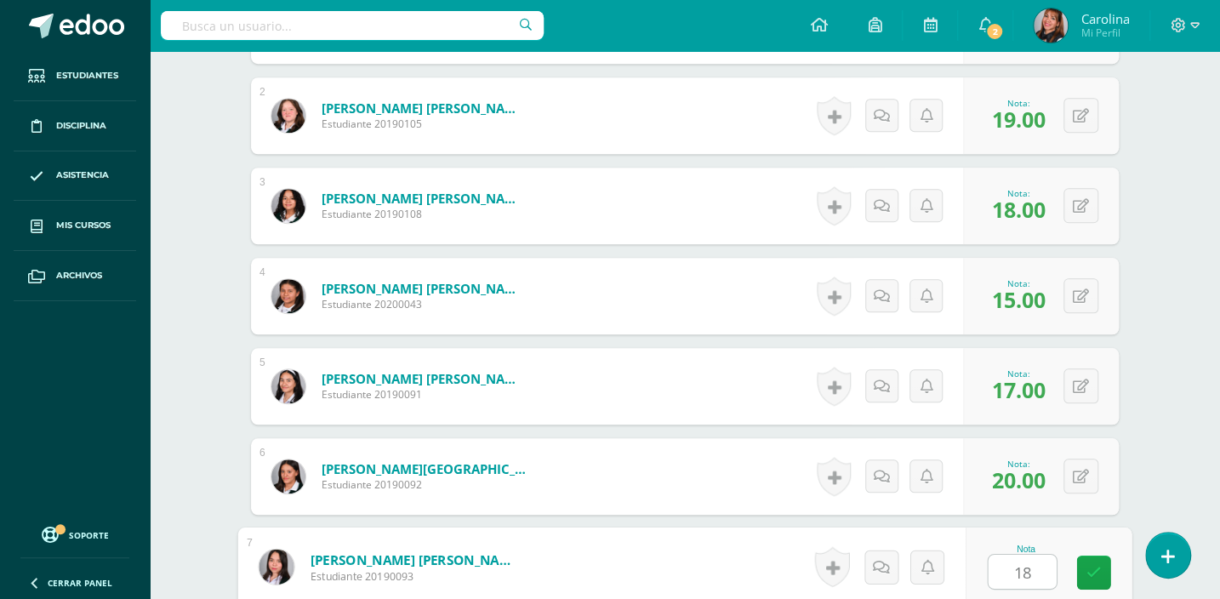
type input "18"
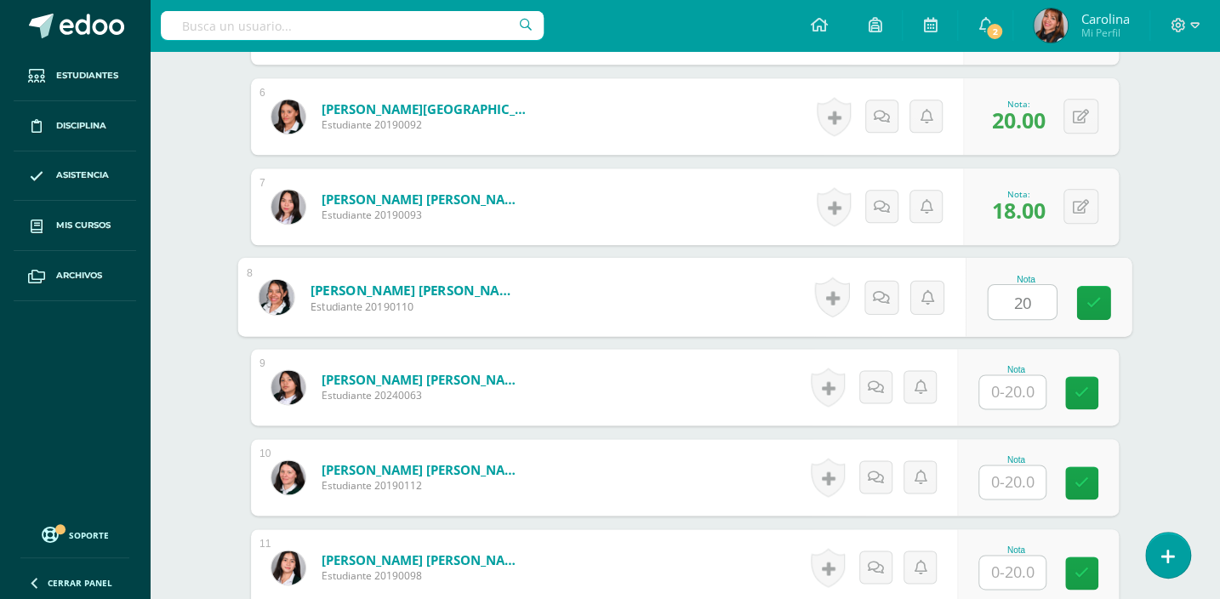
type input "20"
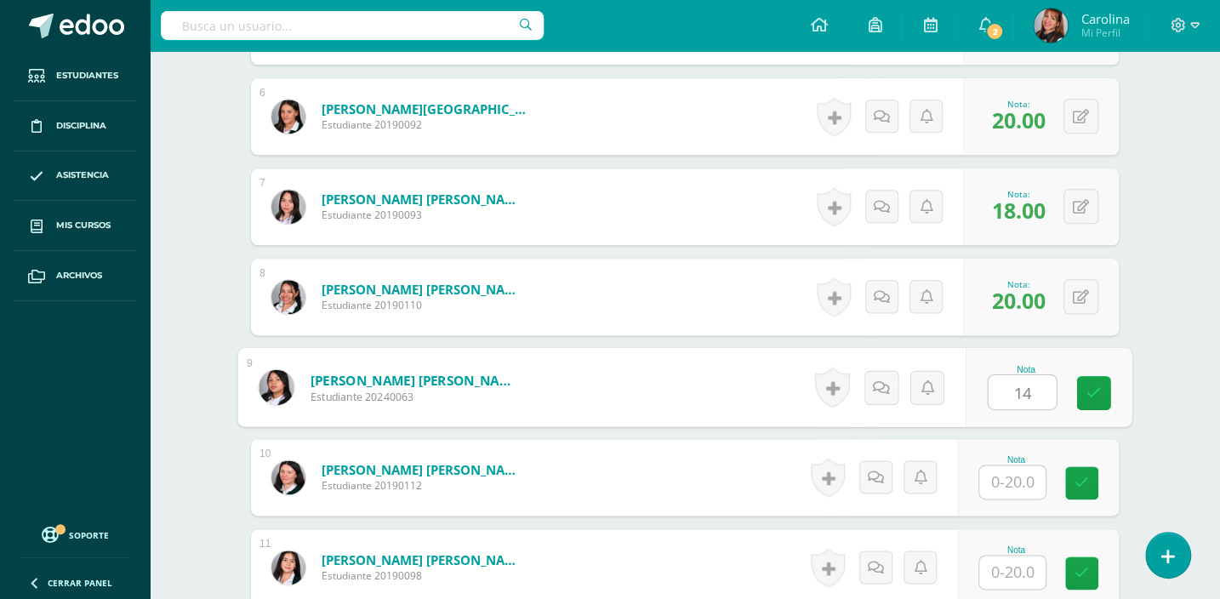
type input "14"
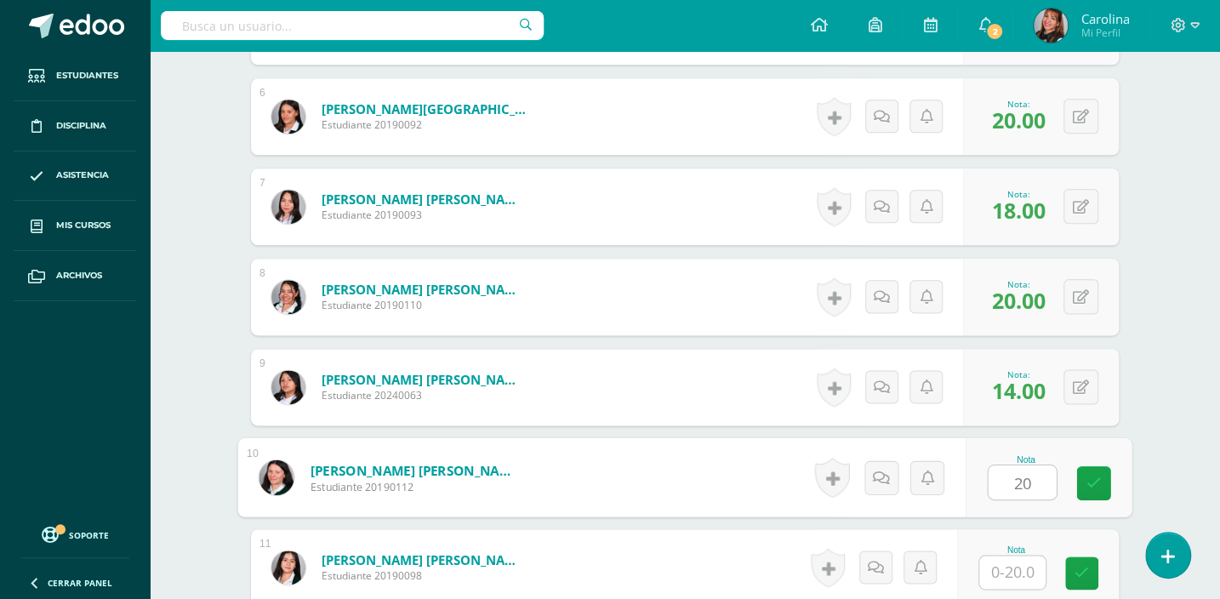
type input "20"
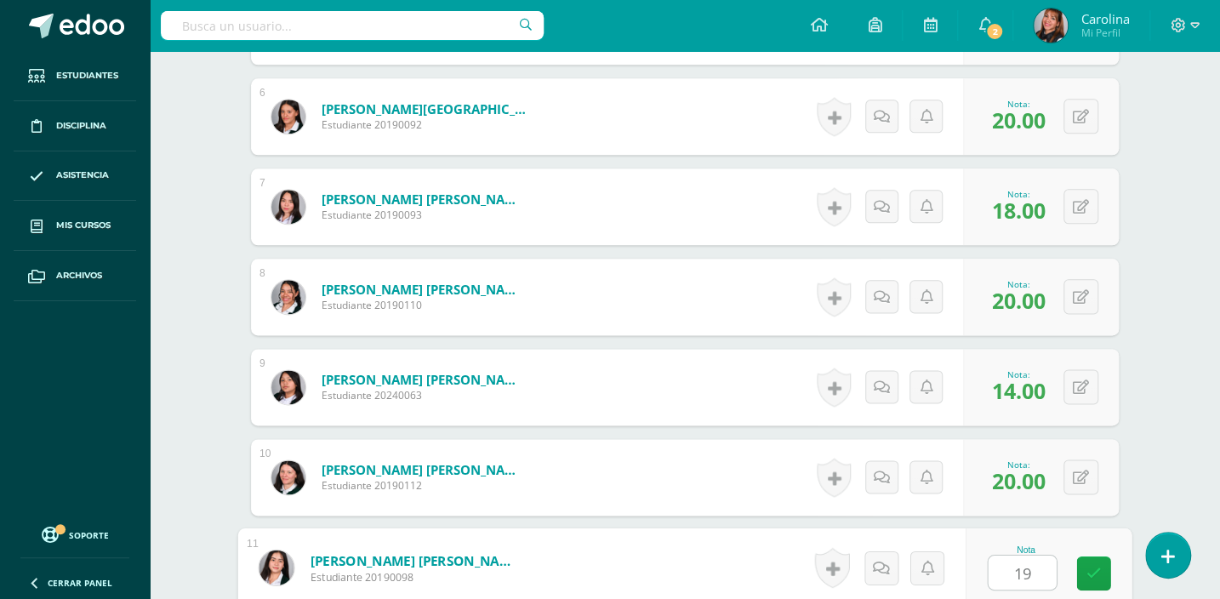
type input "19"
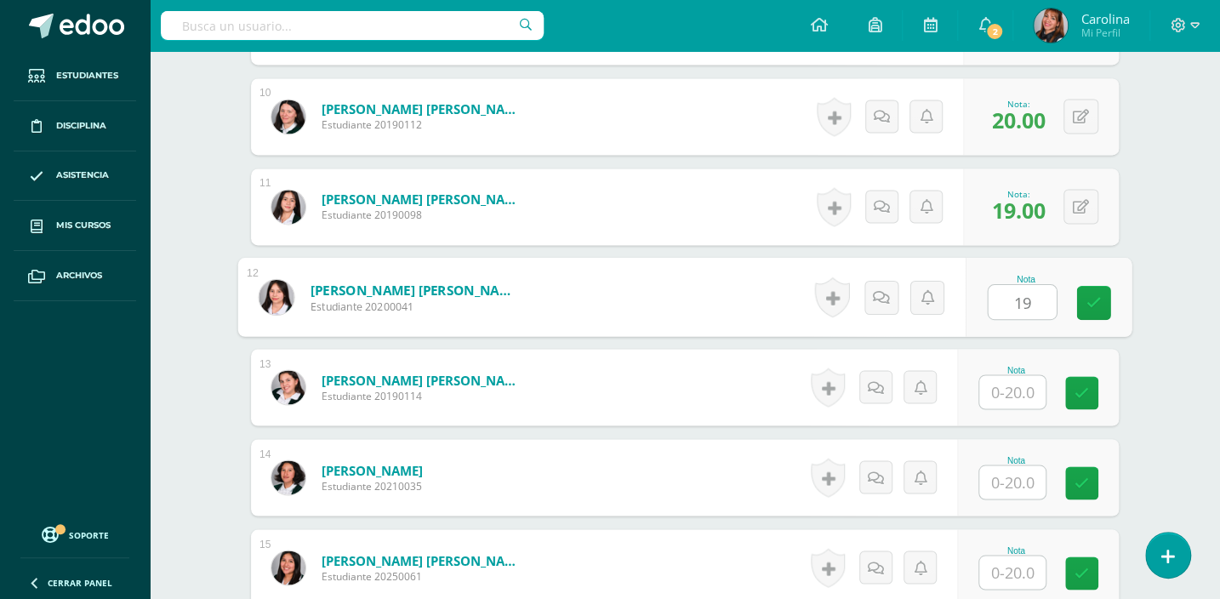
type input "19"
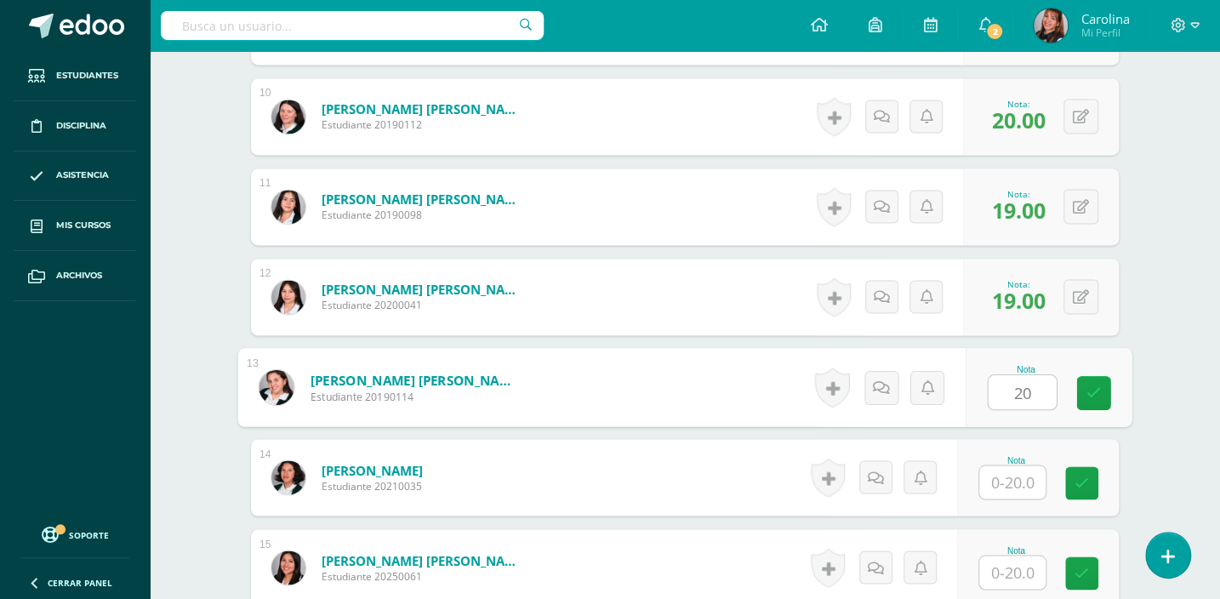
type input "20"
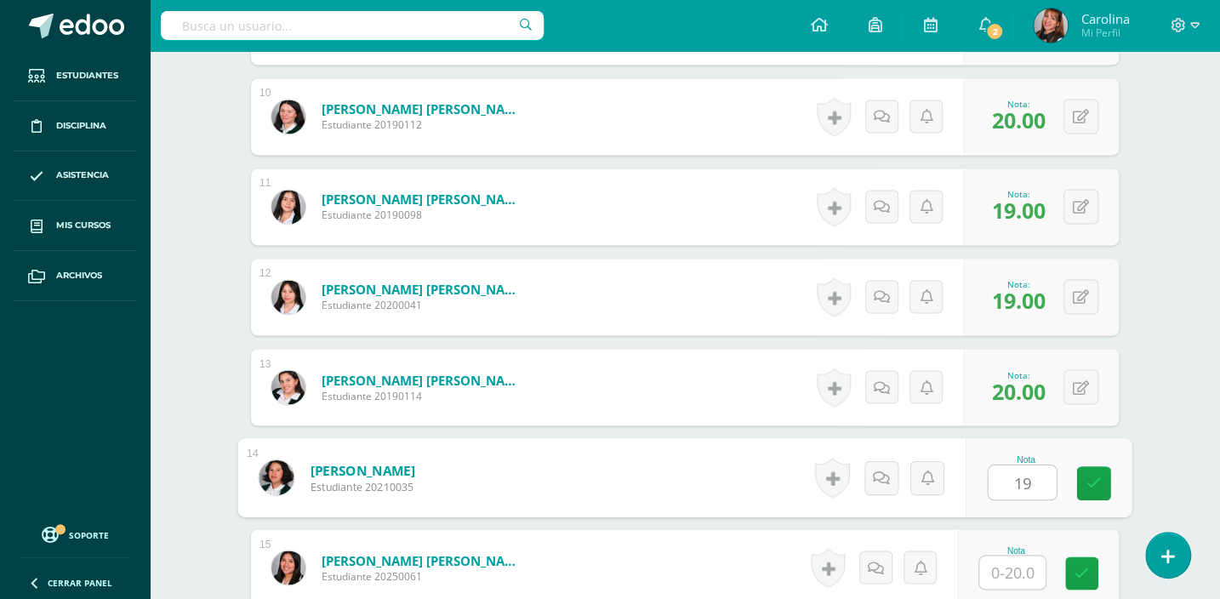
type input "19"
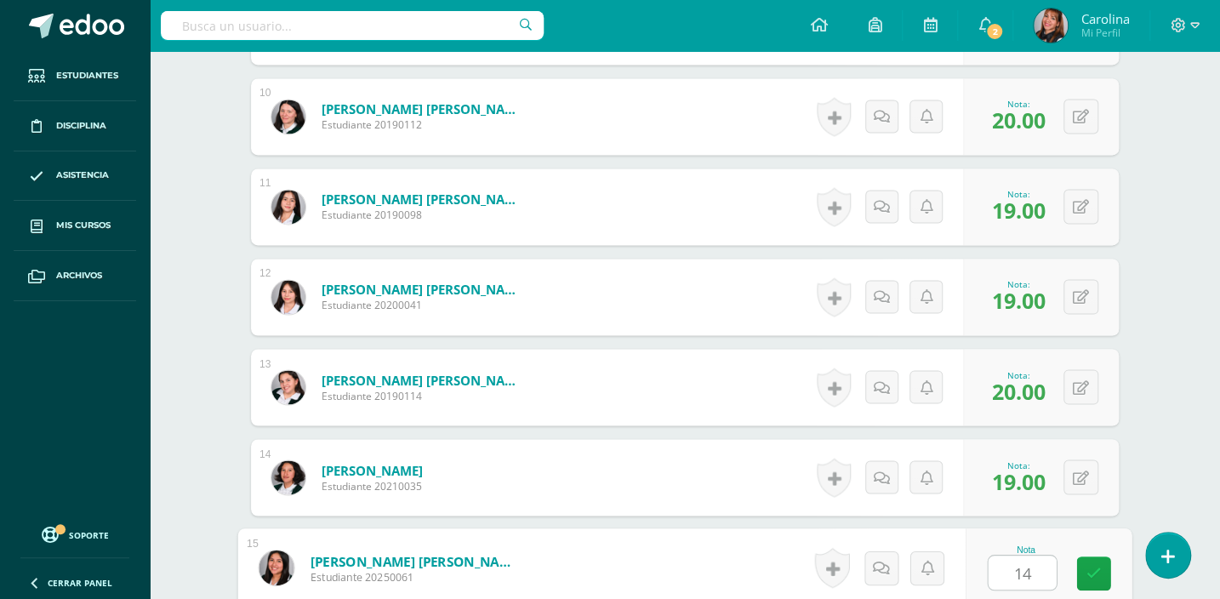
type input "14"
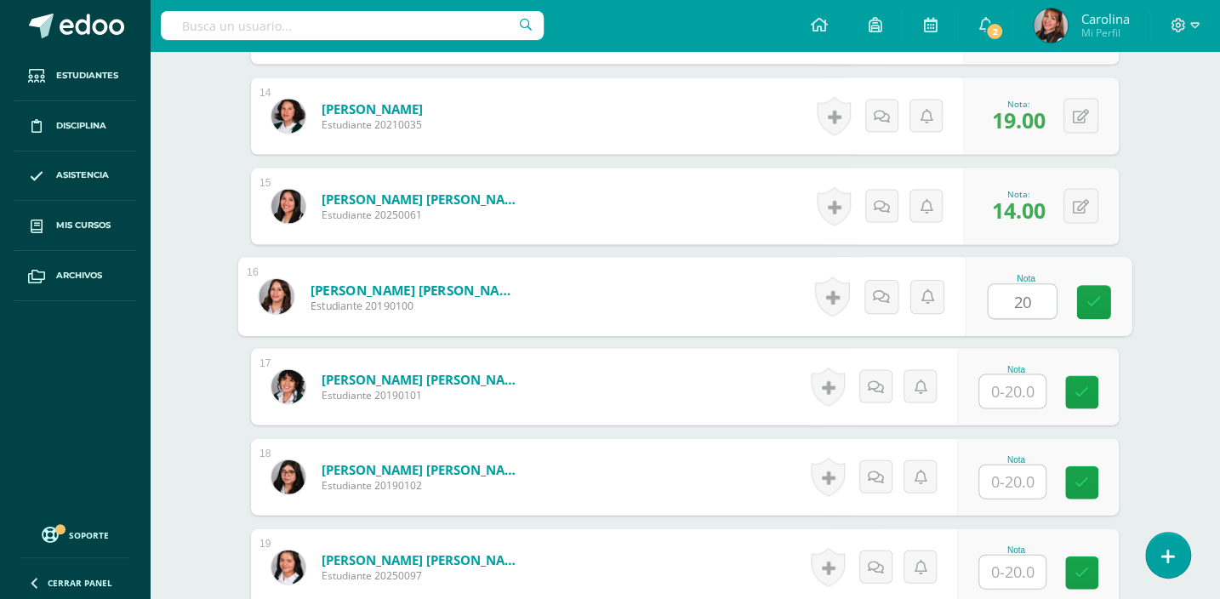
type input "20"
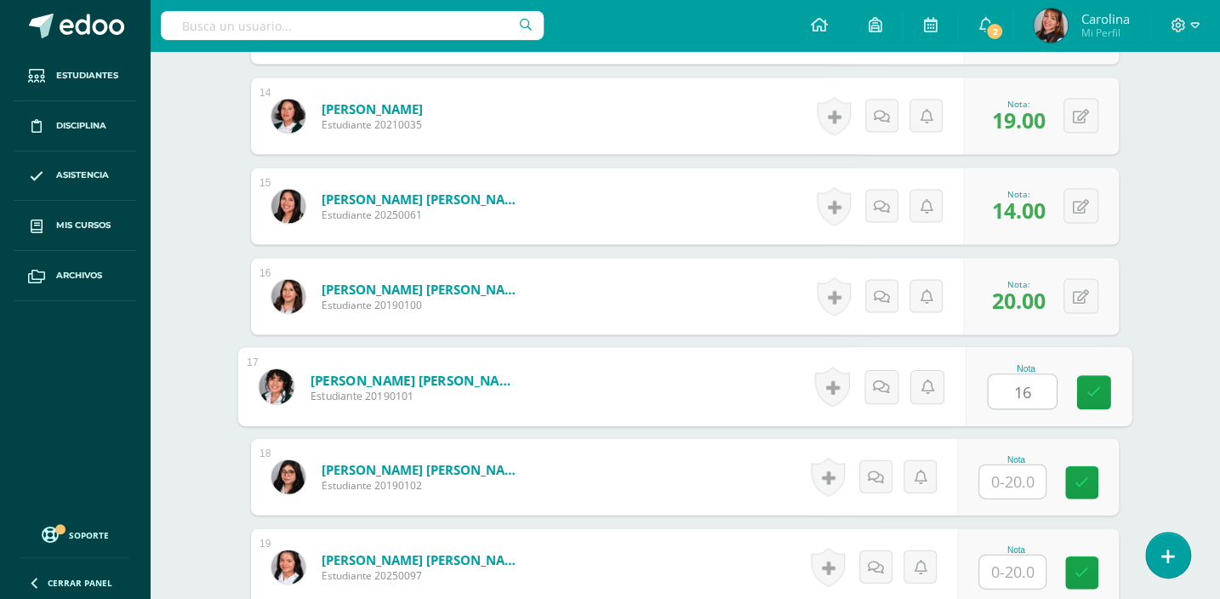
type input "16"
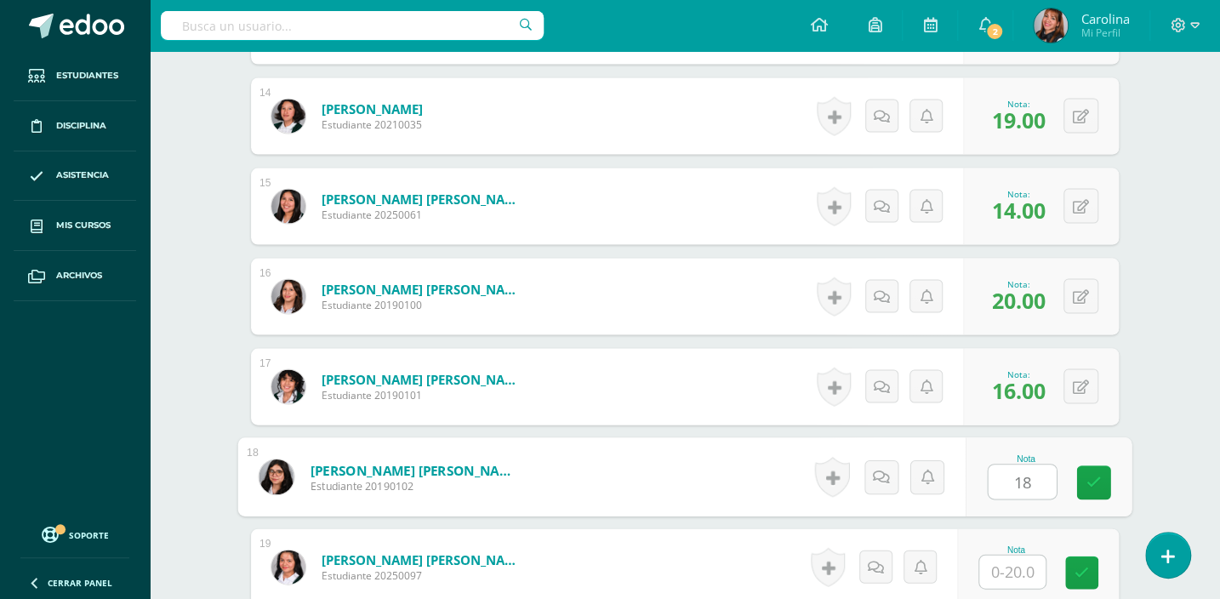
type input "18"
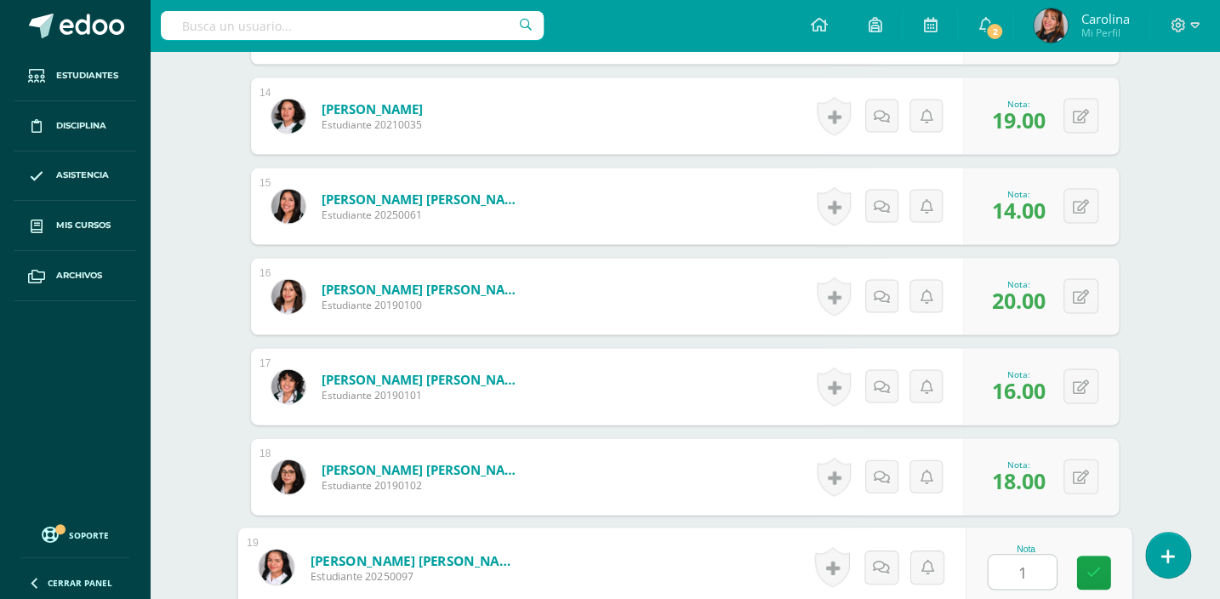
type input "17"
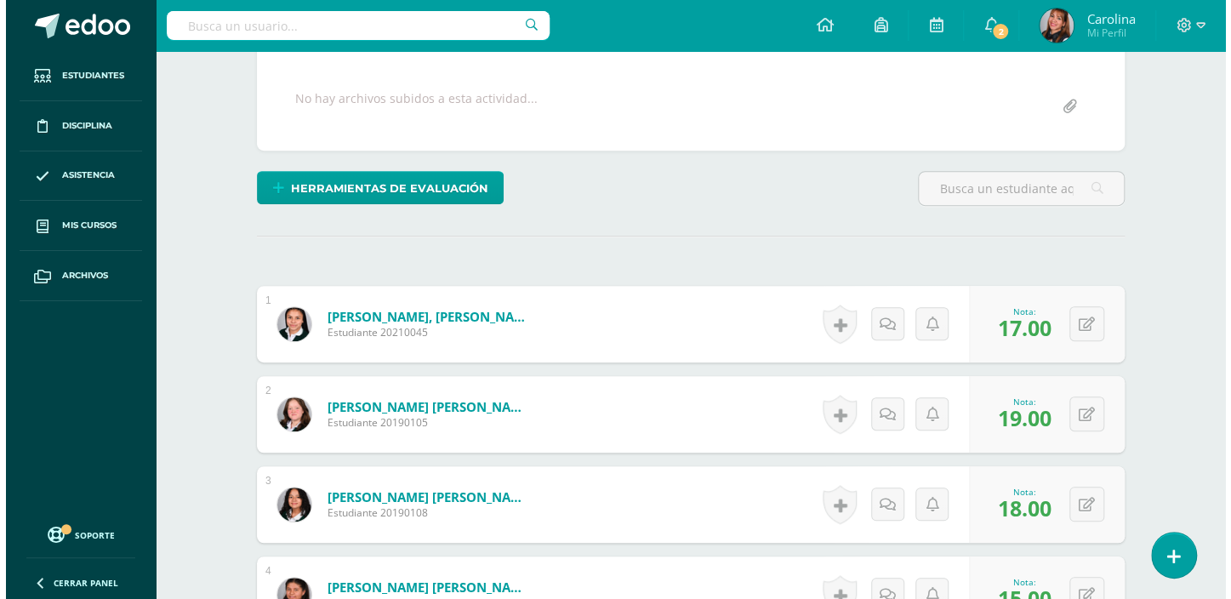
scroll to position [139, 0]
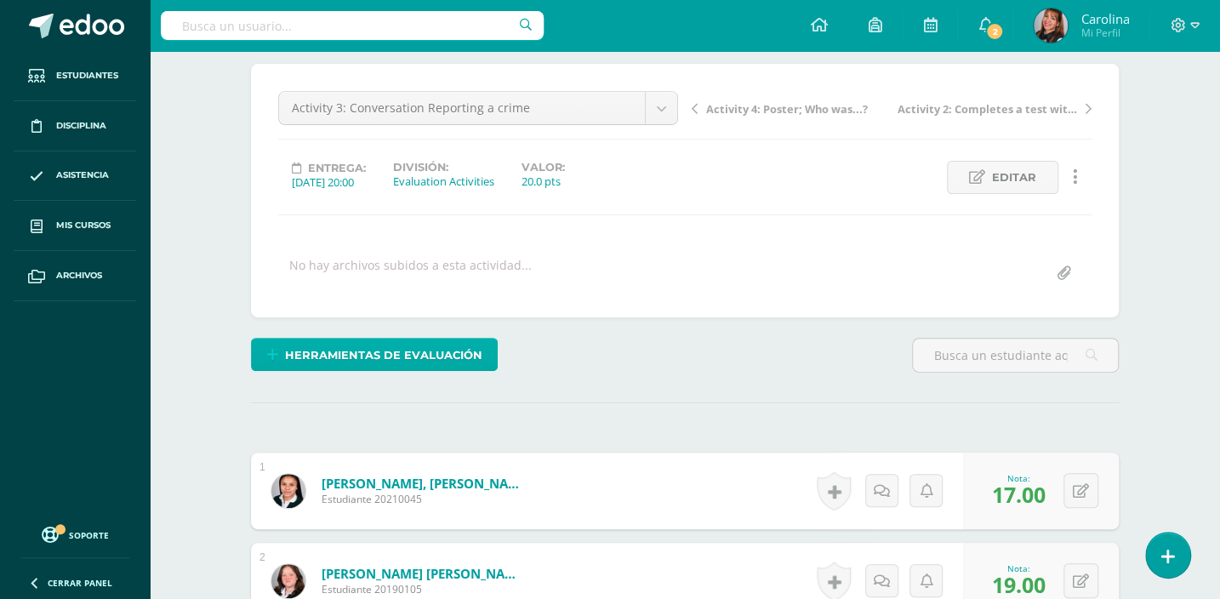
drag, startPoint x: 453, startPoint y: 333, endPoint x: 450, endPoint y: 343, distance: 10.8
click at [451, 349] on span "Herramientas de evaluación" at bounding box center [383, 354] width 197 height 31
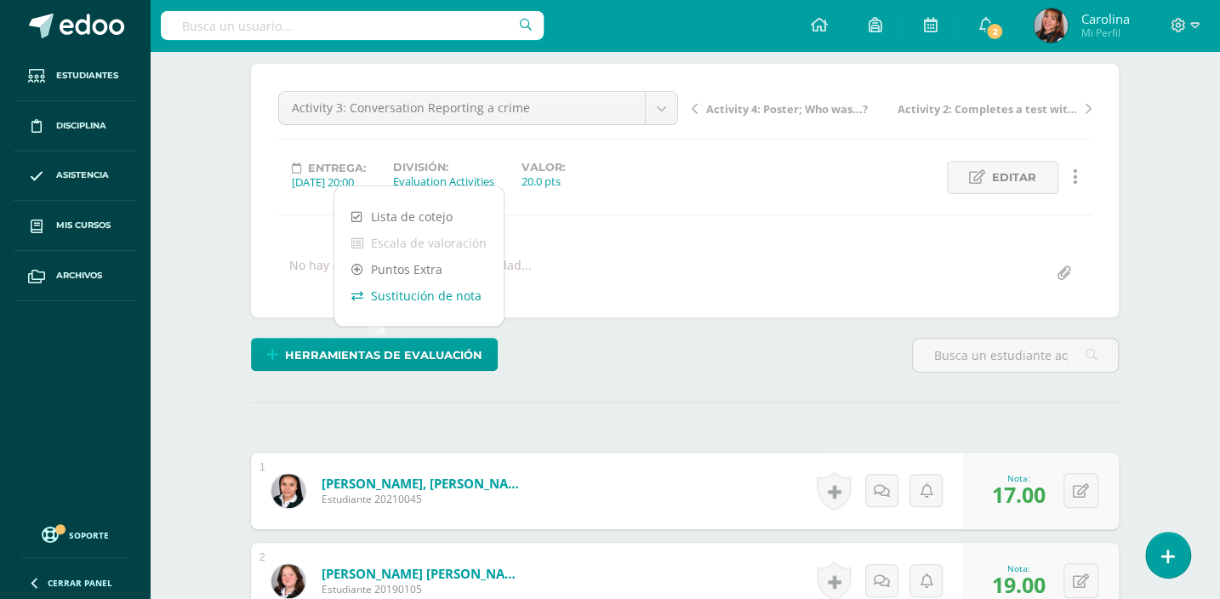
click at [427, 293] on link "Sustitución de nota" at bounding box center [418, 295] width 169 height 26
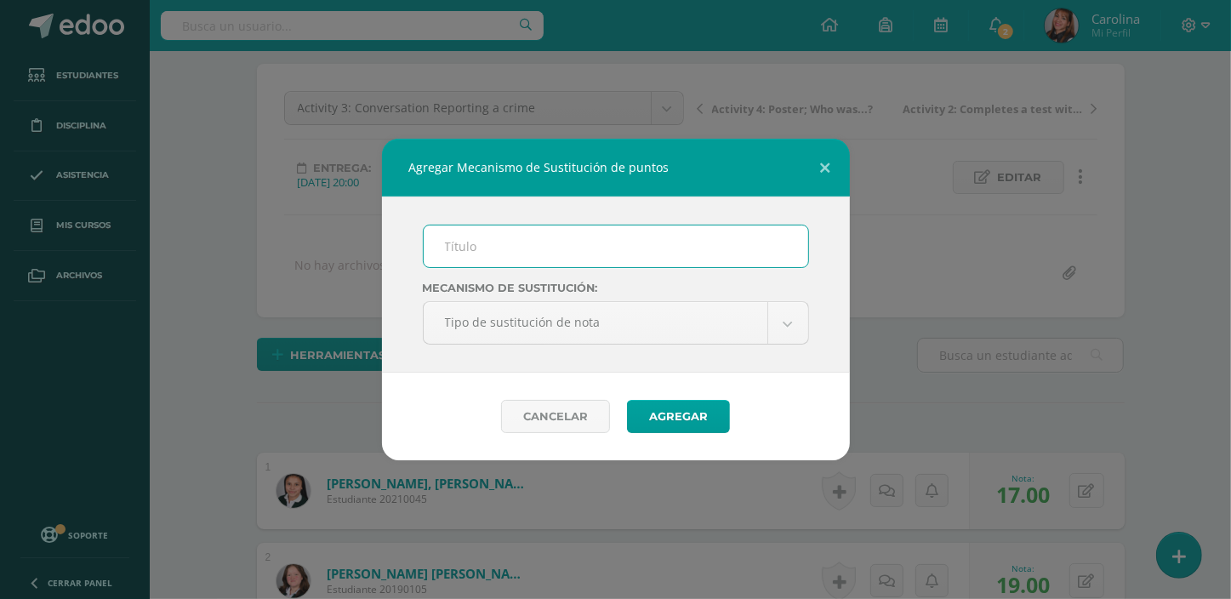
click at [513, 246] on input "text" at bounding box center [616, 246] width 384 height 42
type input "Improvement"
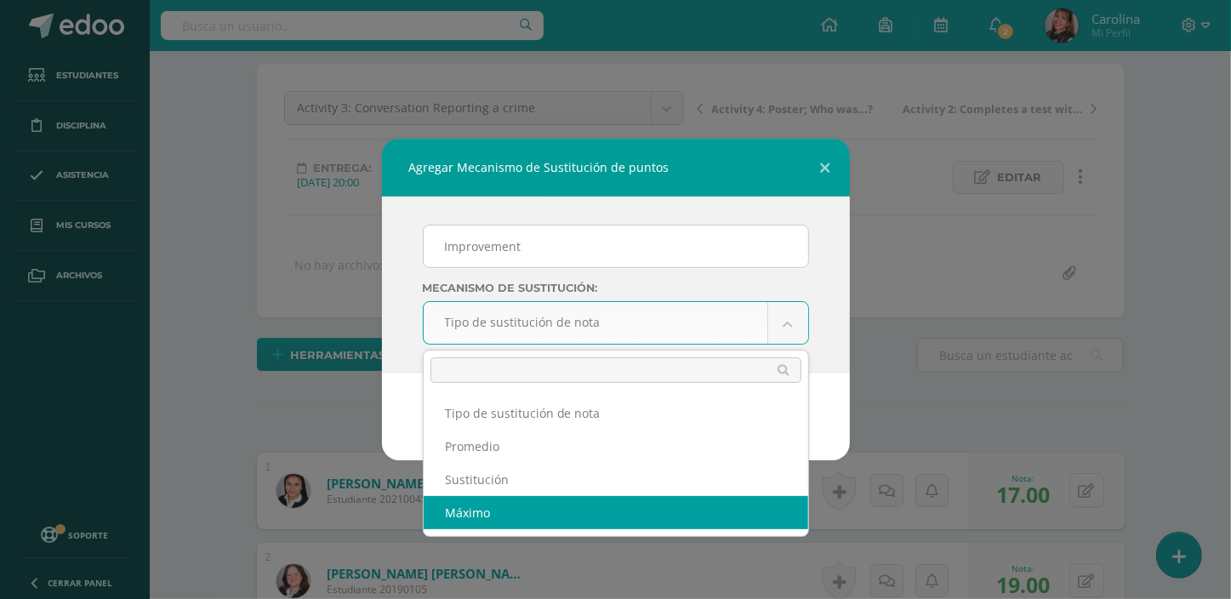
select select "maximum"
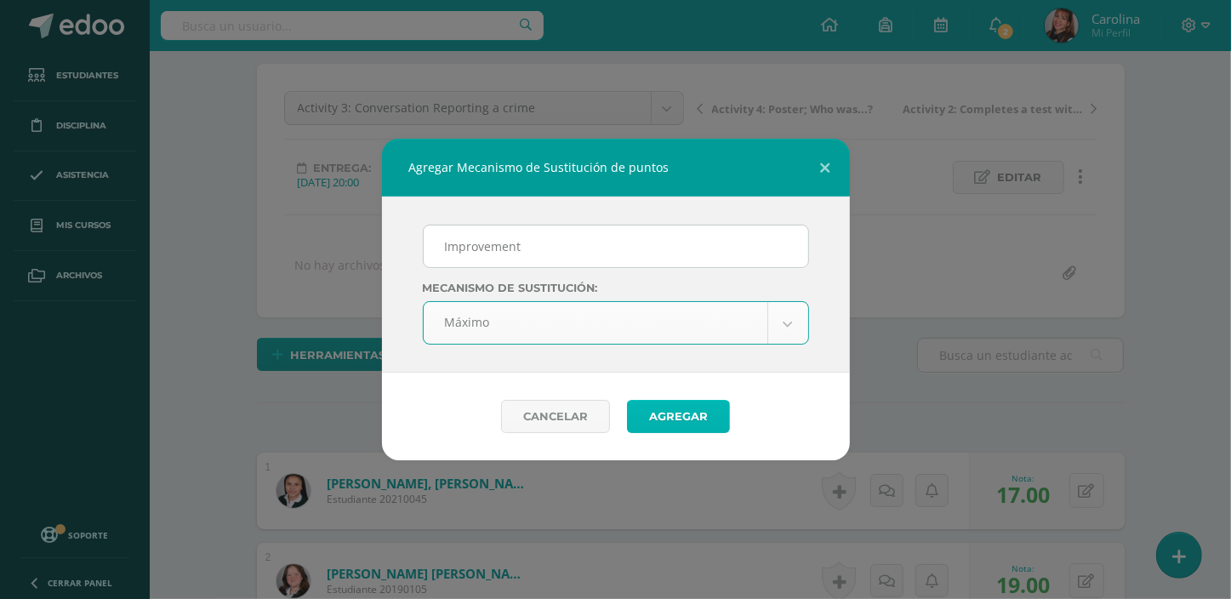
click at [660, 418] on button "Agregar" at bounding box center [678, 416] width 103 height 33
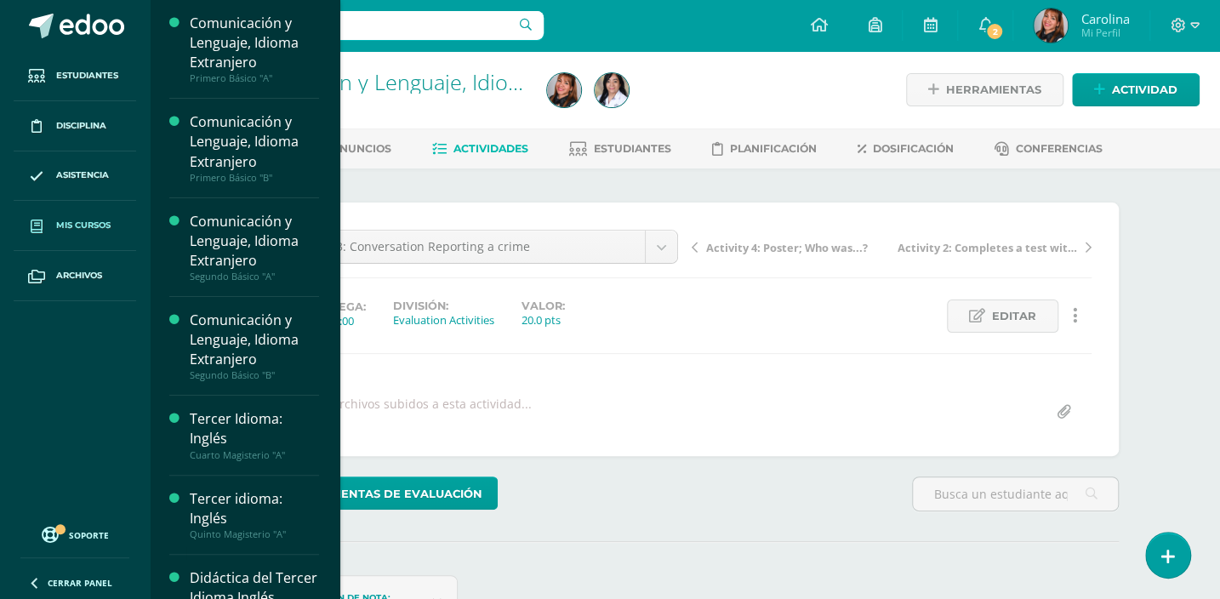
click at [105, 225] on span "Mis cursos" at bounding box center [83, 226] width 54 height 14
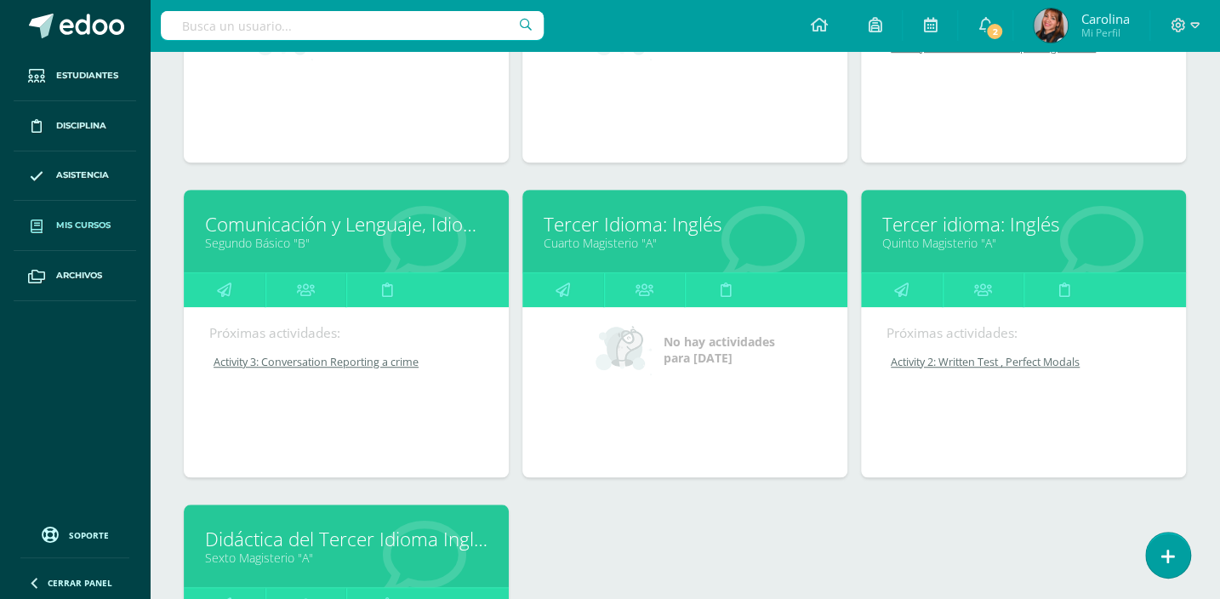
scroll to position [464, 0]
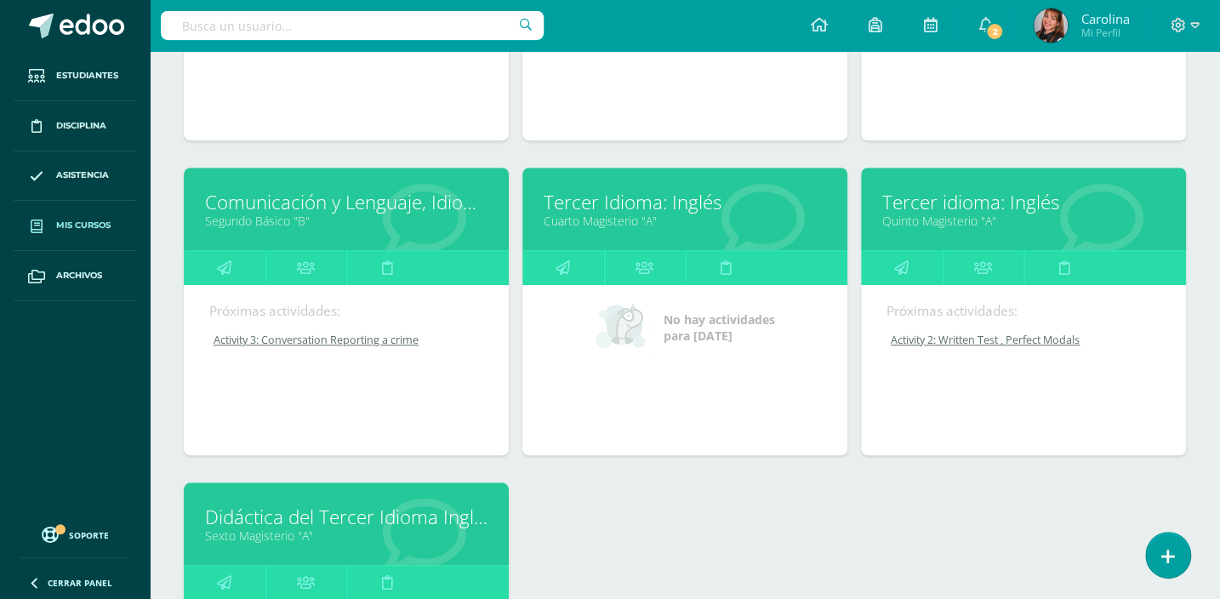
click at [643, 216] on link "Cuarto Magisterio "A"" at bounding box center [684, 221] width 282 height 16
